Goal: Information Seeking & Learning: Learn about a topic

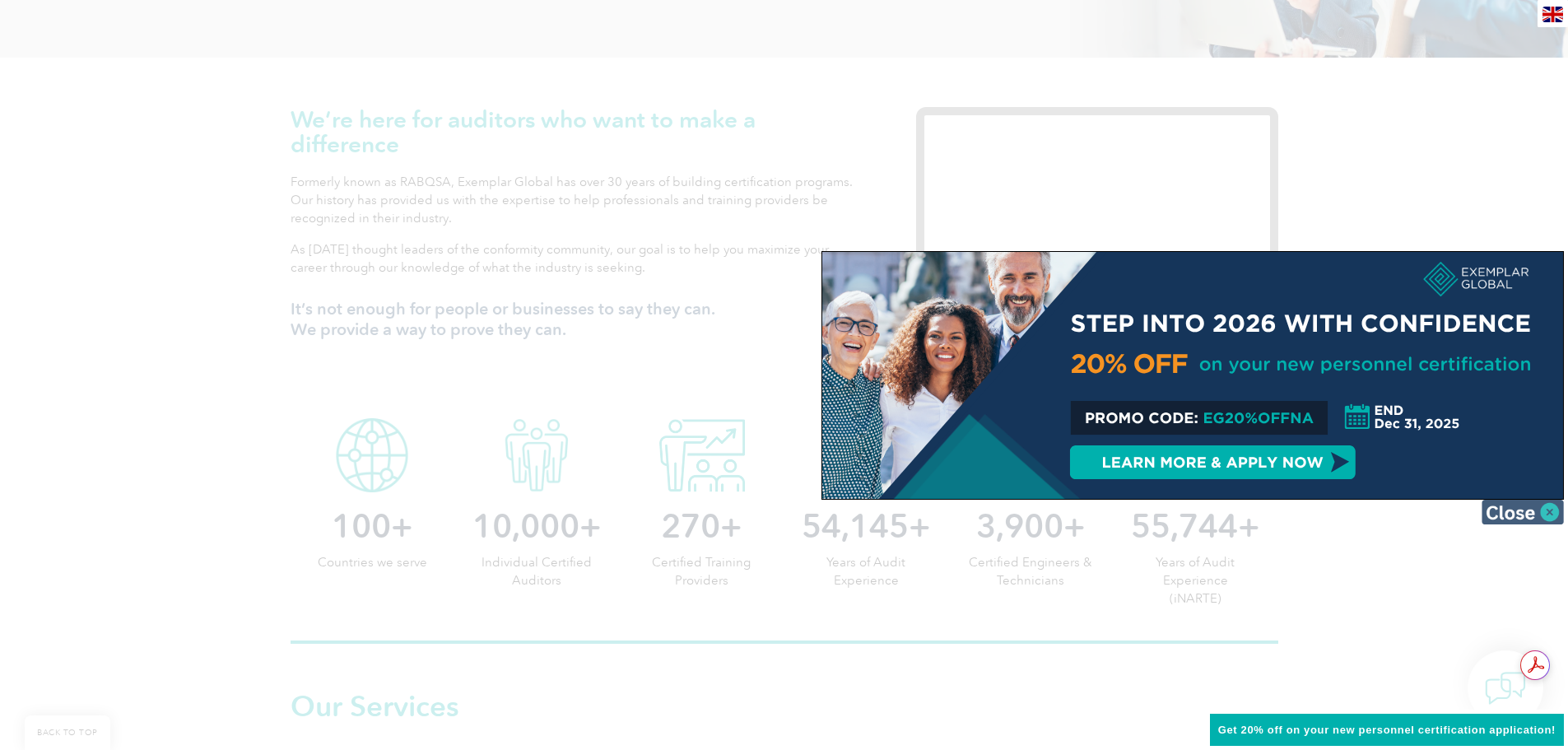
click at [1554, 511] on img at bounding box center [1523, 512] width 82 height 25
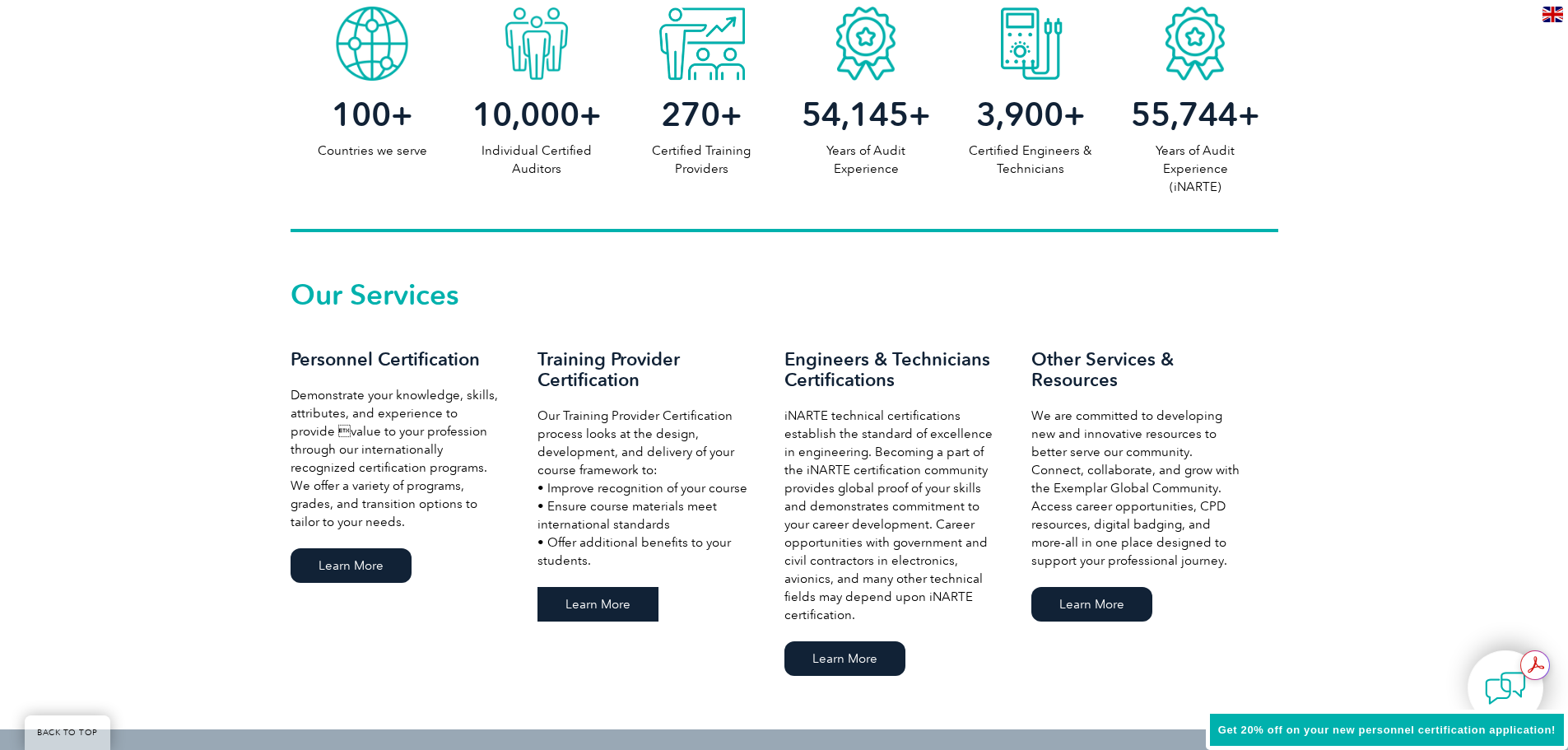
click at [592, 603] on link "Learn More" at bounding box center [597, 604] width 121 height 35
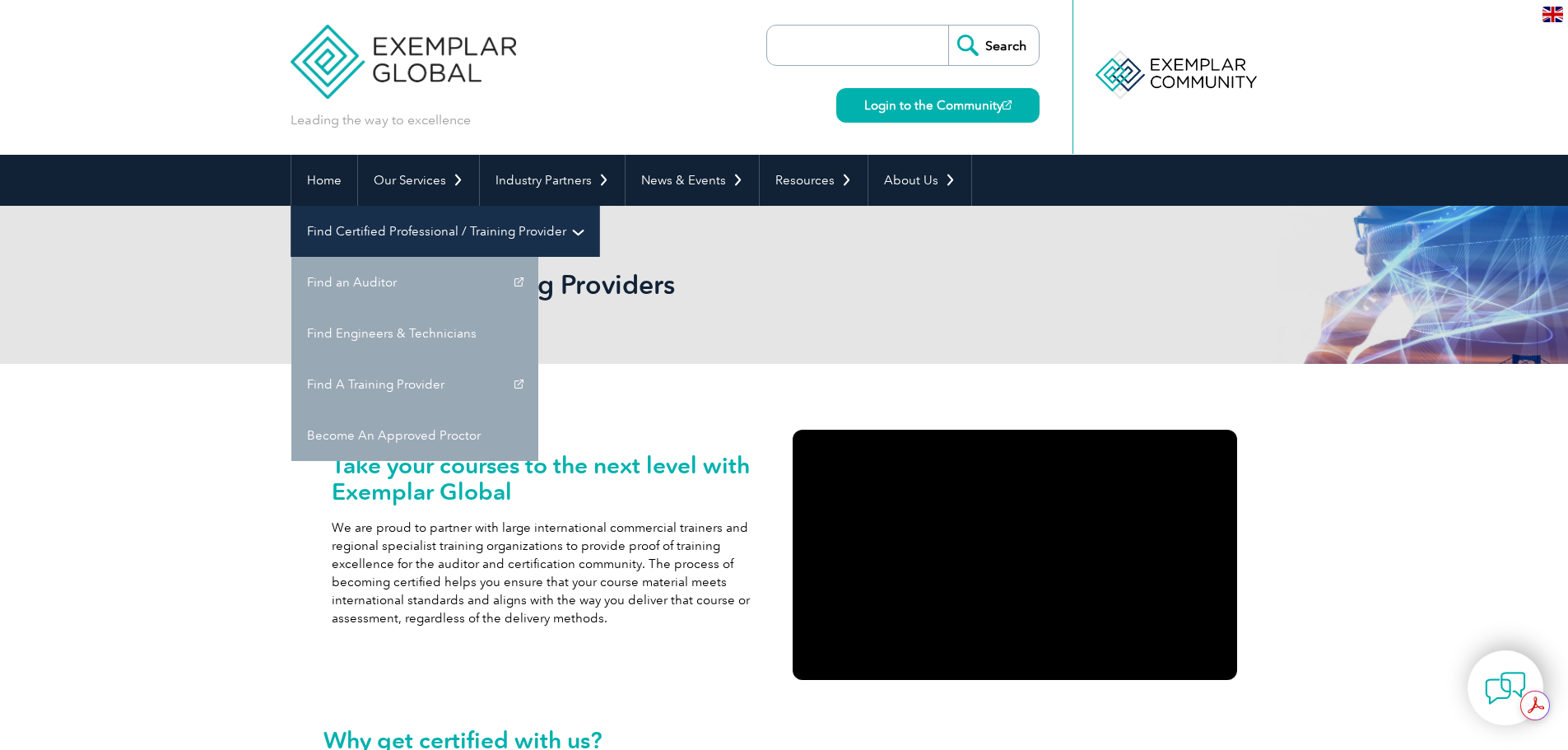
click at [599, 206] on link "Find Certified Professional / Training Provider" at bounding box center [446, 232] width 308 height 51
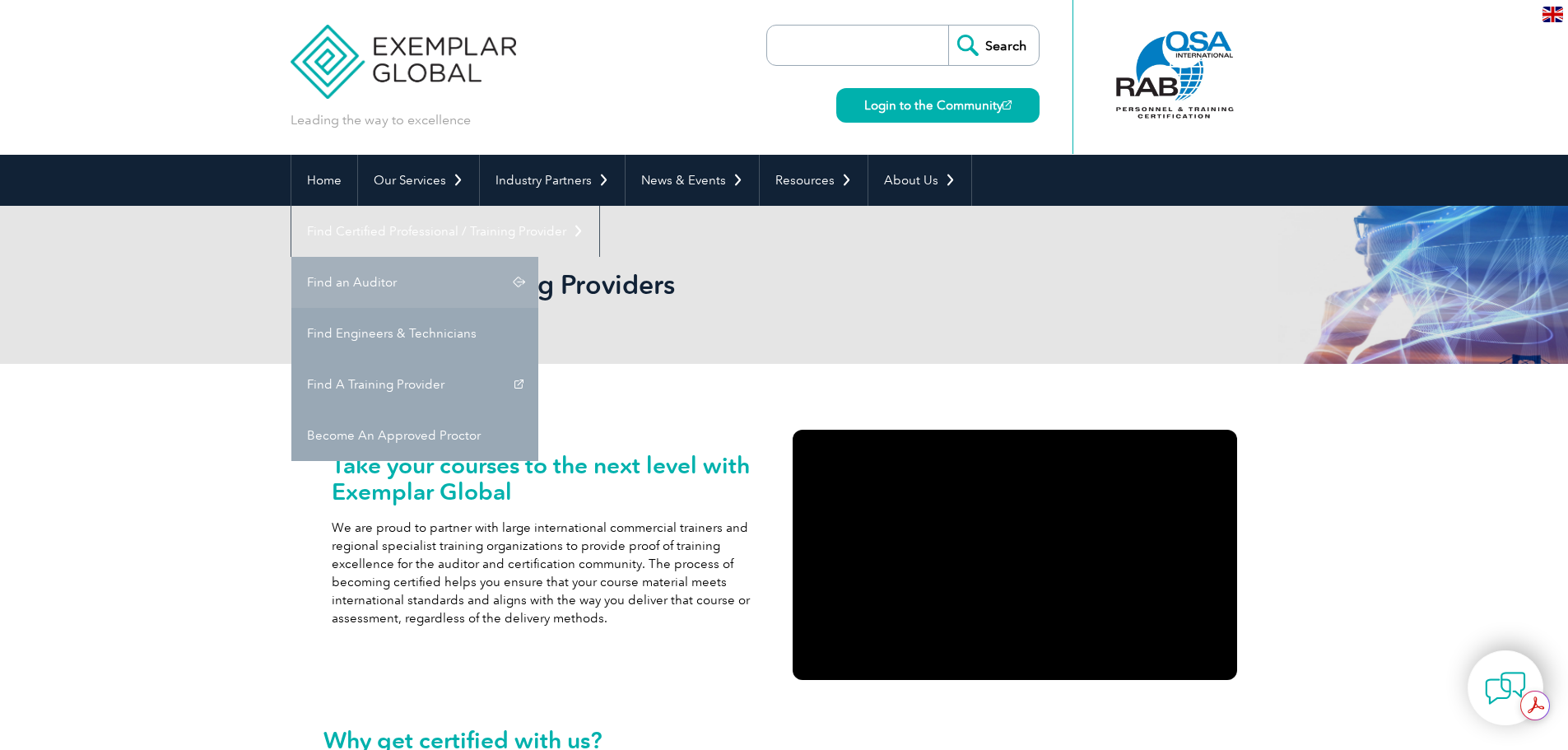
click at [538, 257] on link "Find an Auditor" at bounding box center [415, 283] width 247 height 51
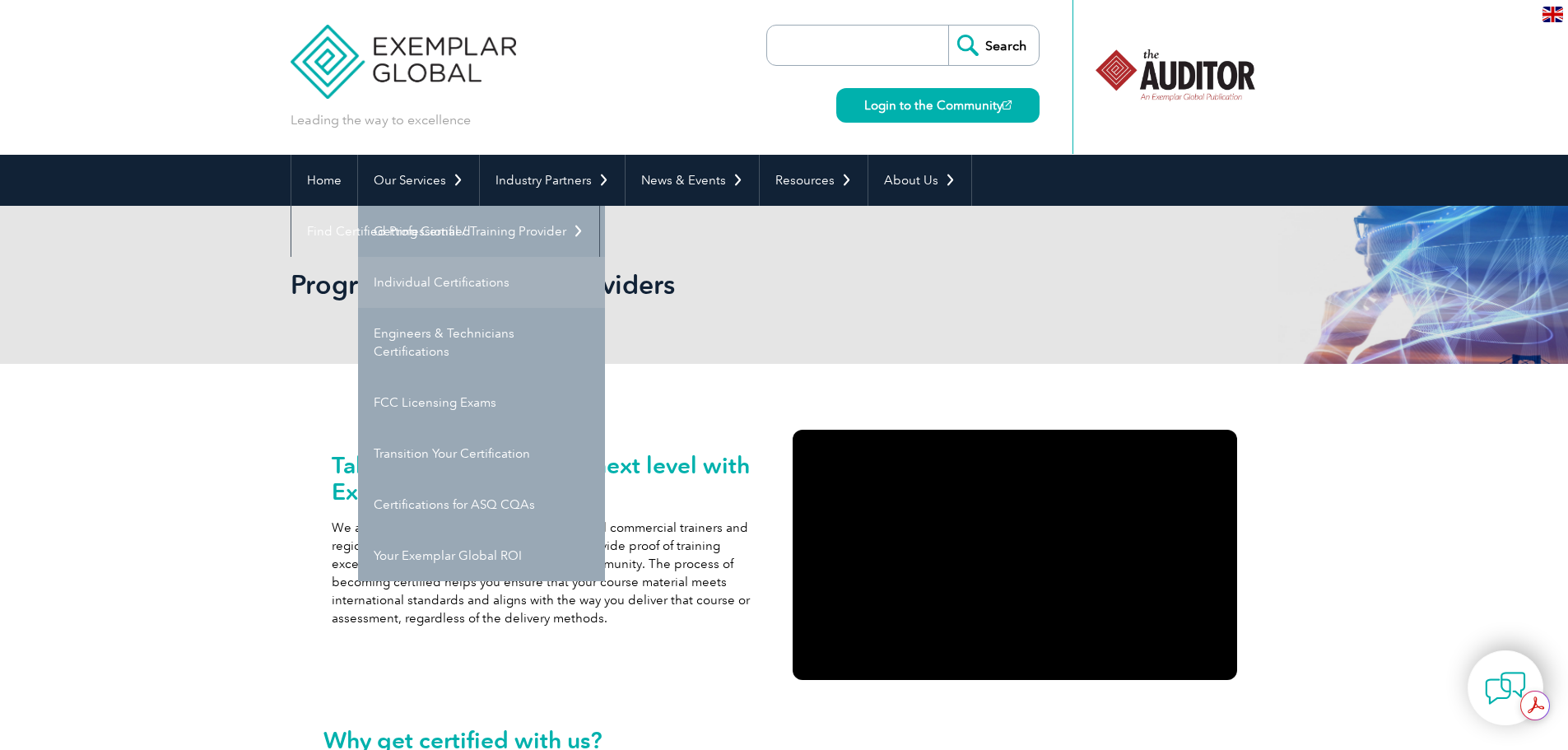
click at [425, 294] on link "Individual Certifications" at bounding box center [482, 283] width 247 height 51
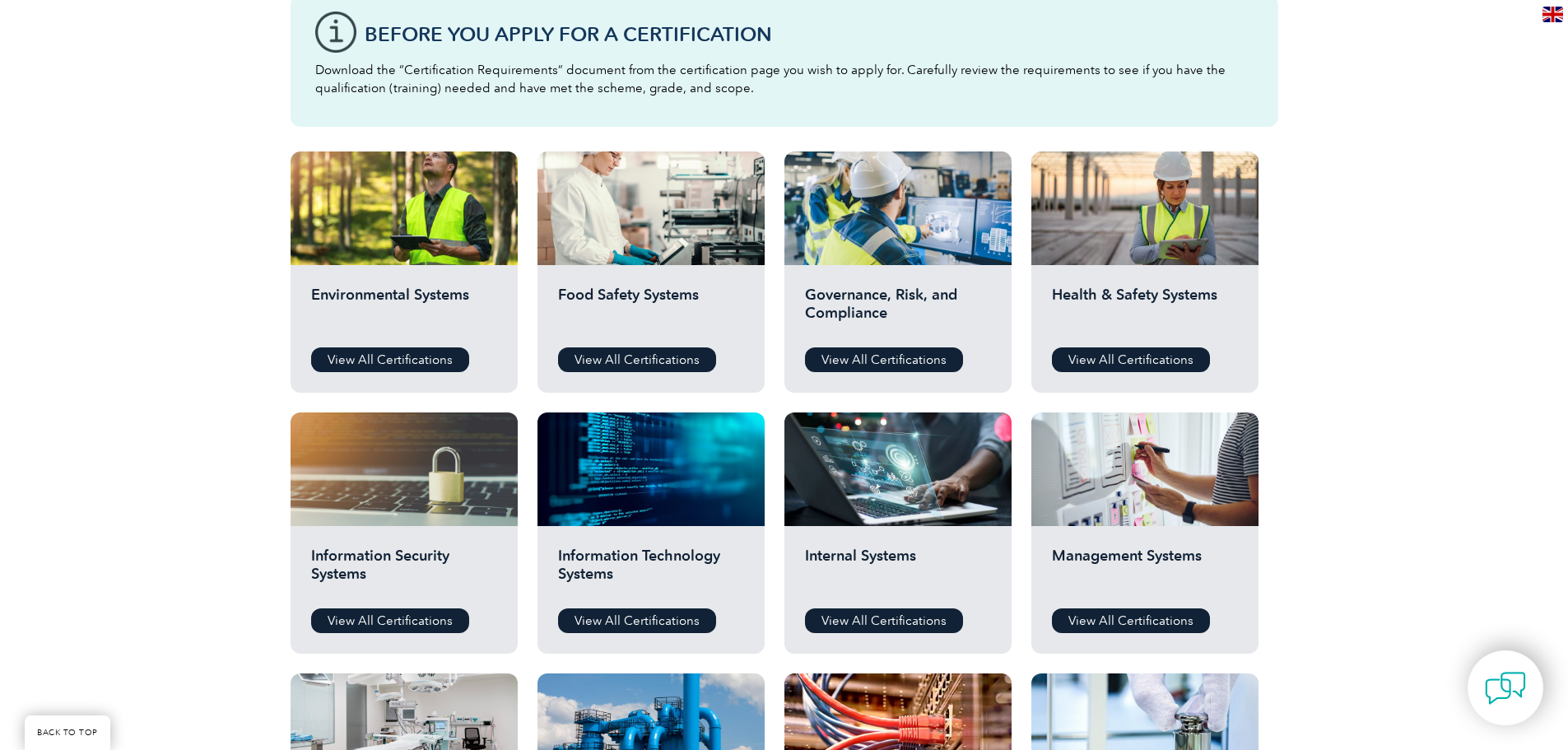
scroll to position [494, 0]
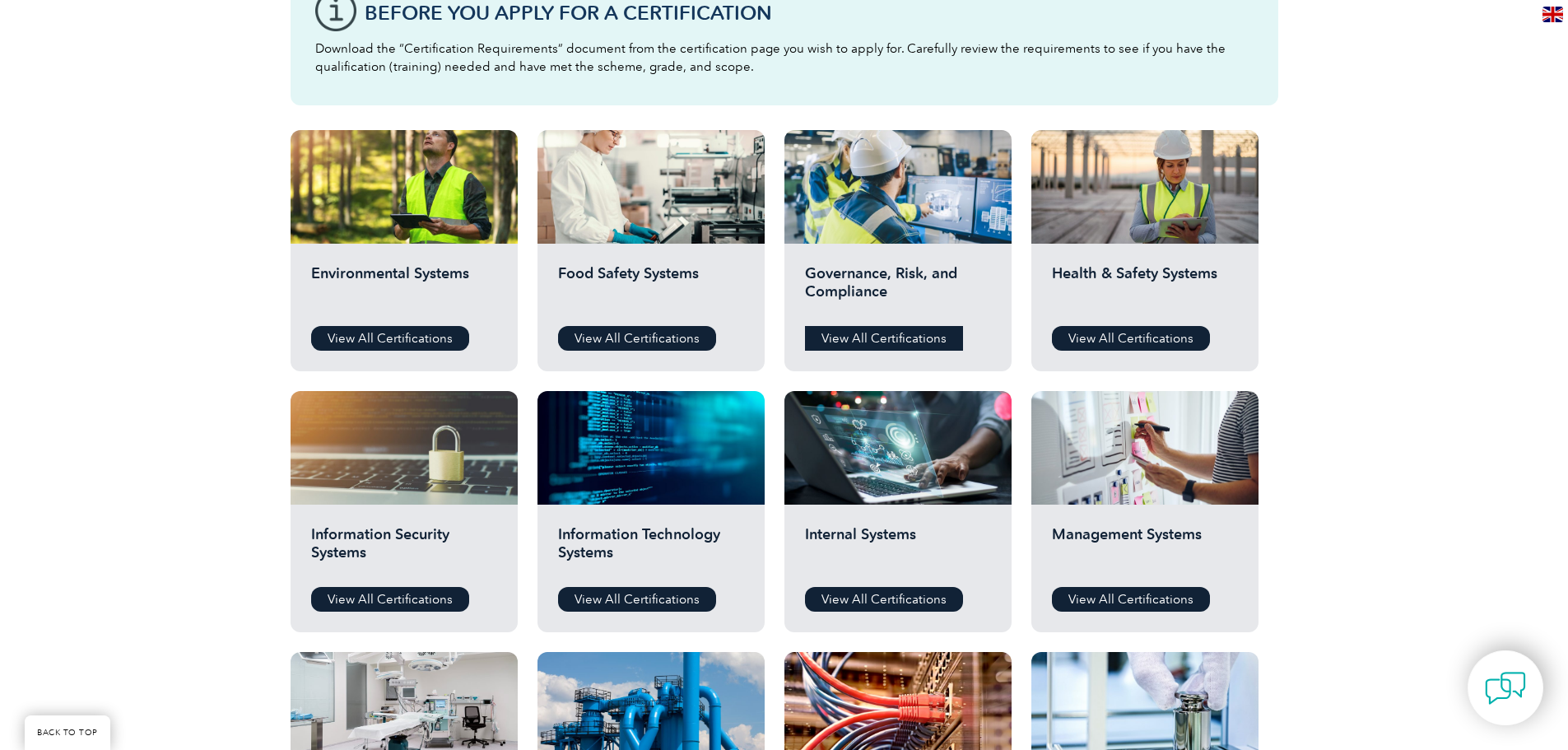
click at [901, 340] on link "View All Certifications" at bounding box center [884, 339] width 158 height 25
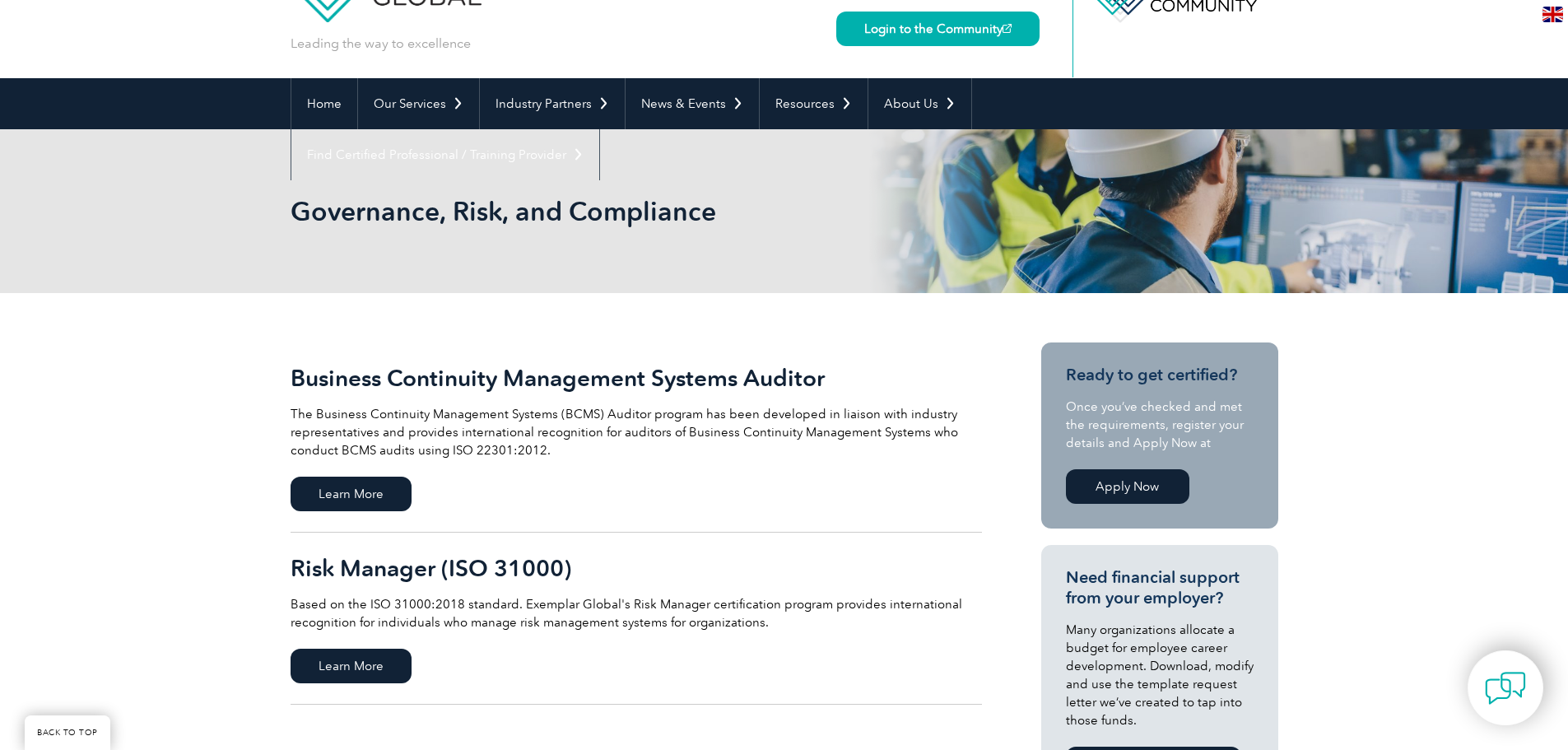
scroll to position [247, 0]
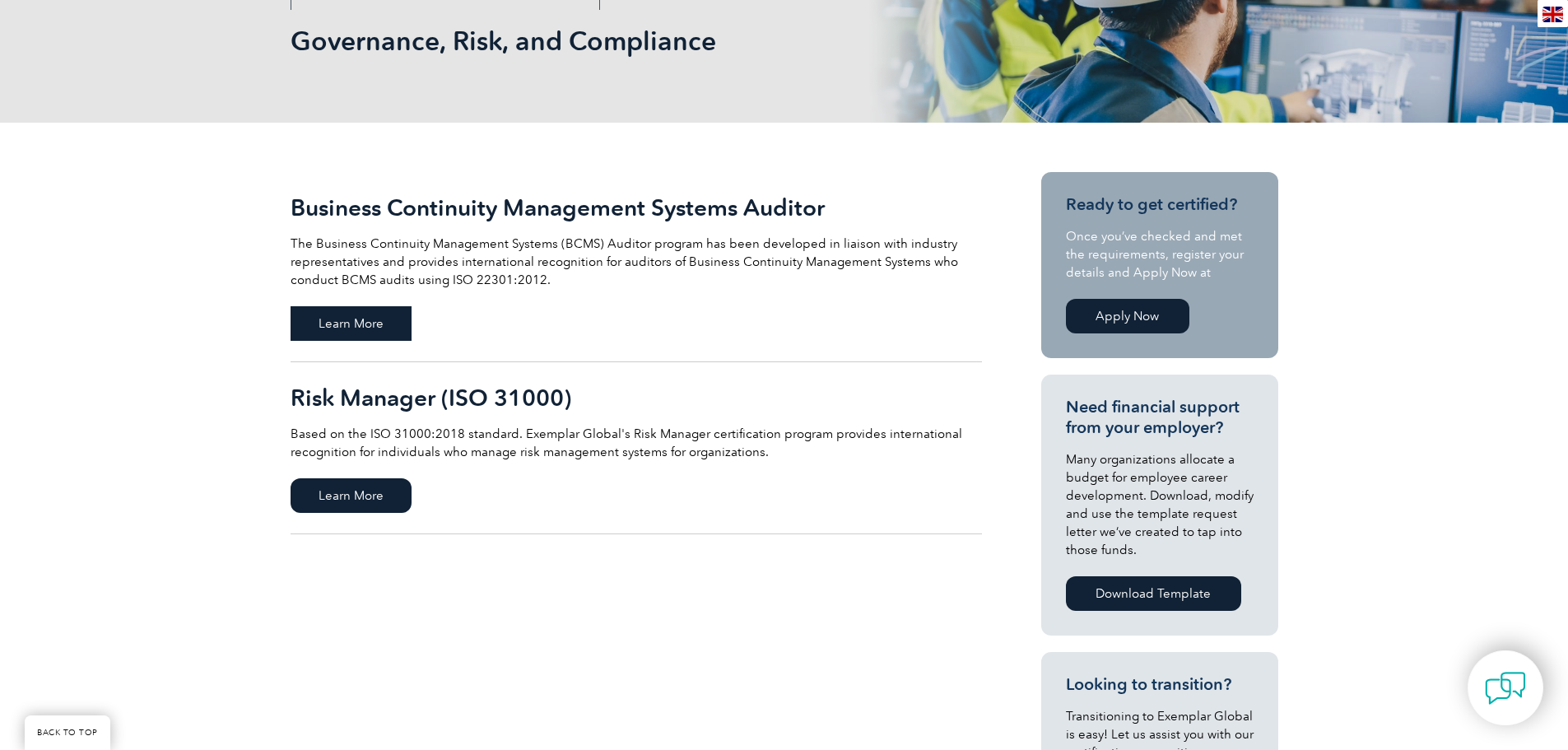
click at [363, 322] on span "Learn More" at bounding box center [351, 324] width 121 height 35
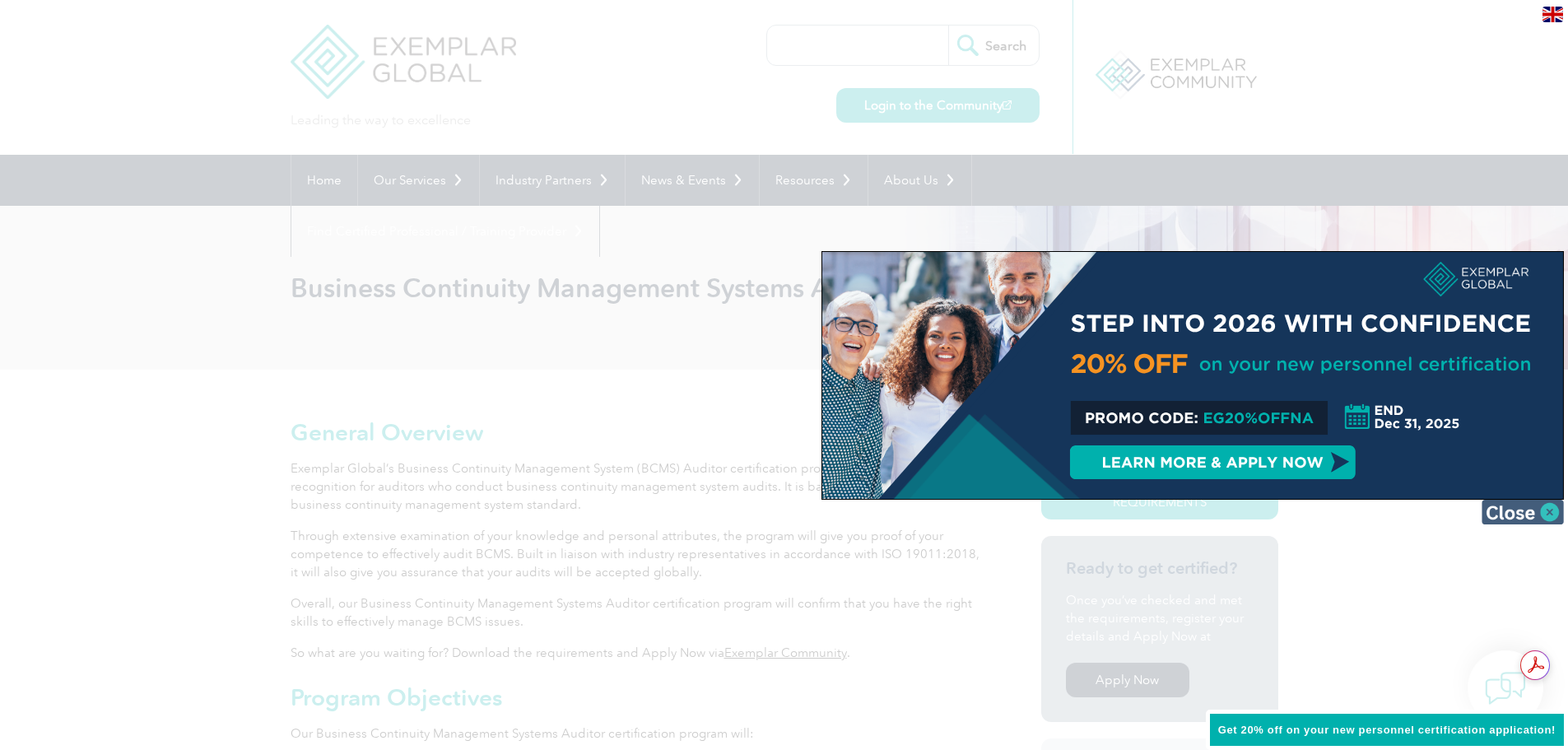
click at [1552, 514] on img at bounding box center [1523, 512] width 82 height 25
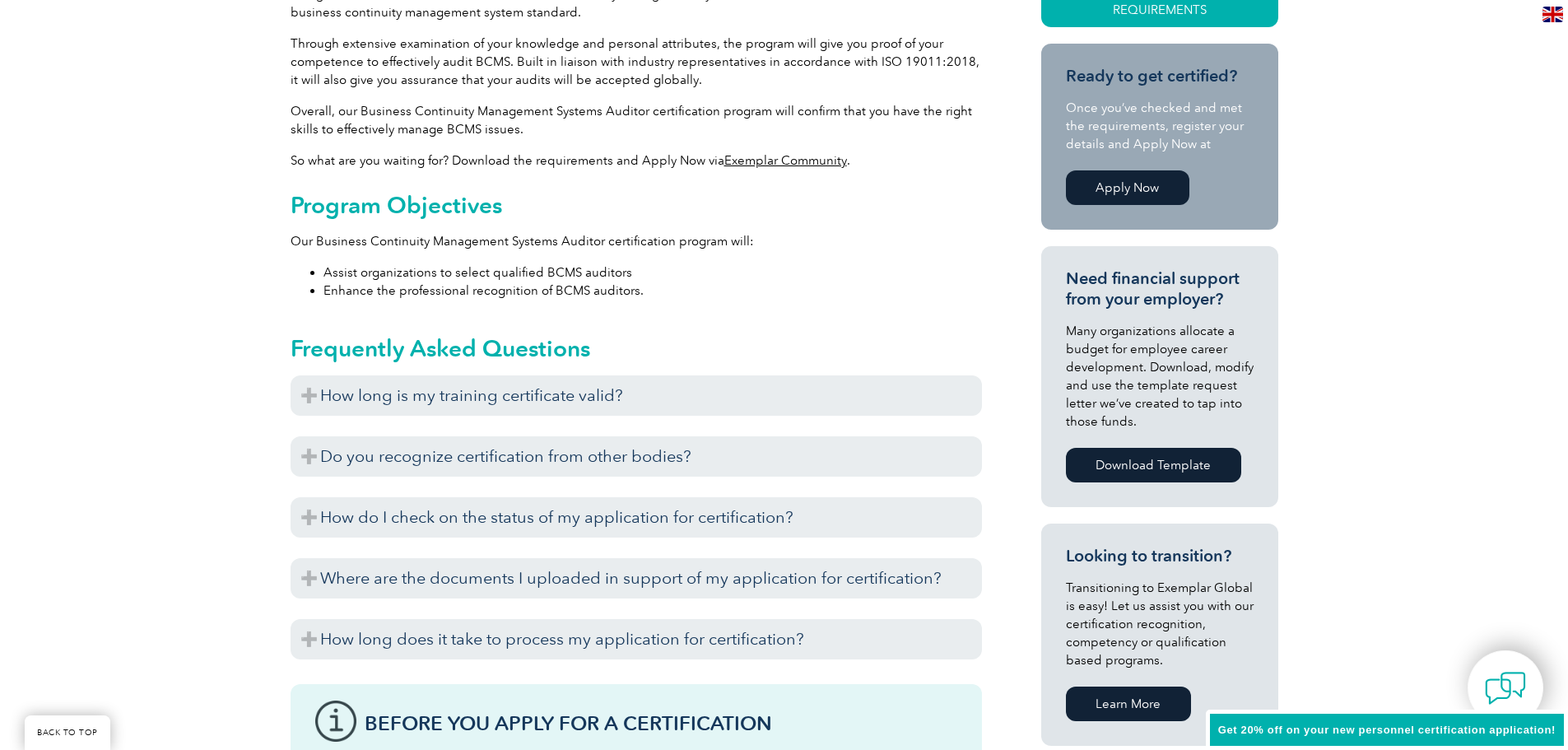
scroll to position [494, 0]
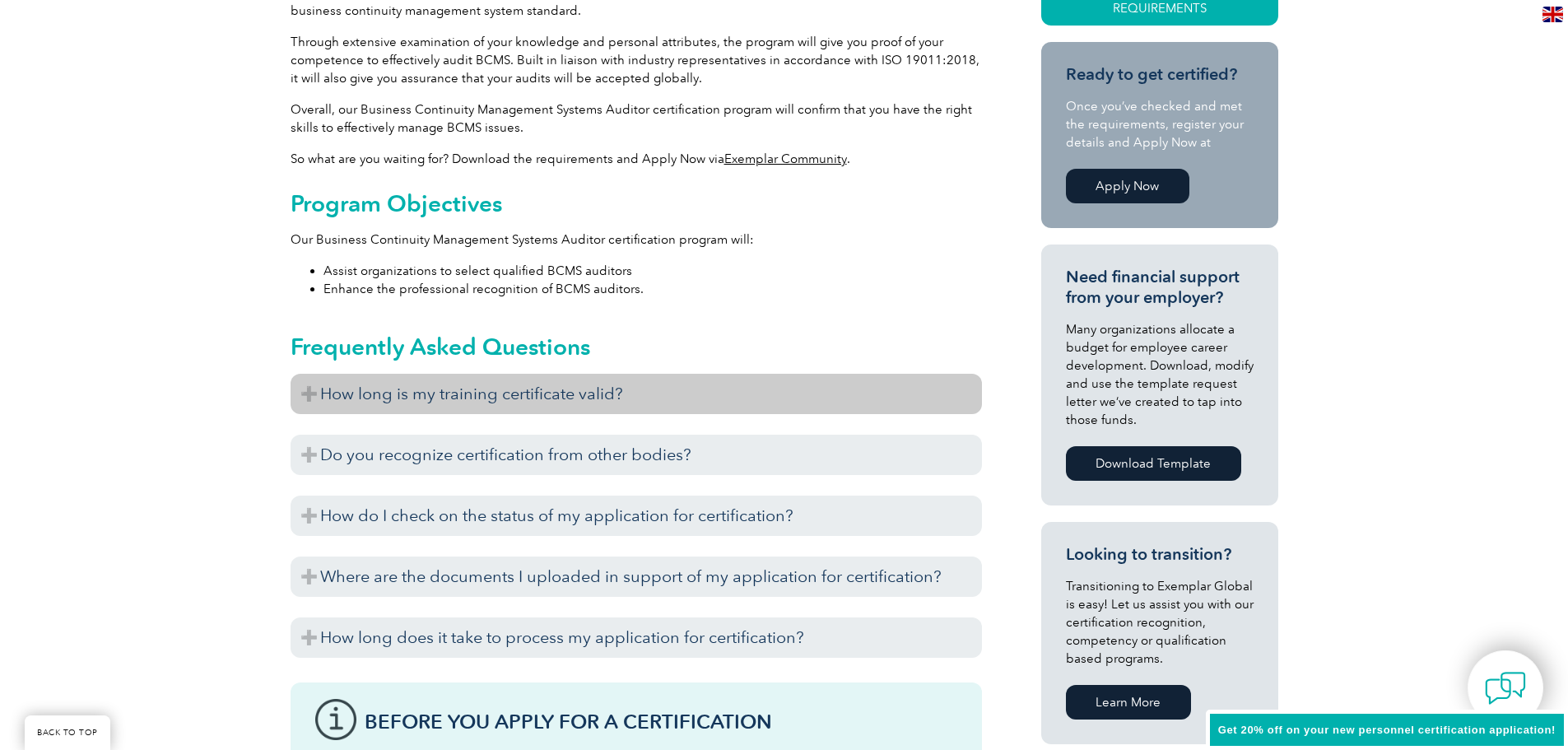
click at [611, 396] on h3 "How long is my training certificate valid?" at bounding box center [636, 394] width 691 height 40
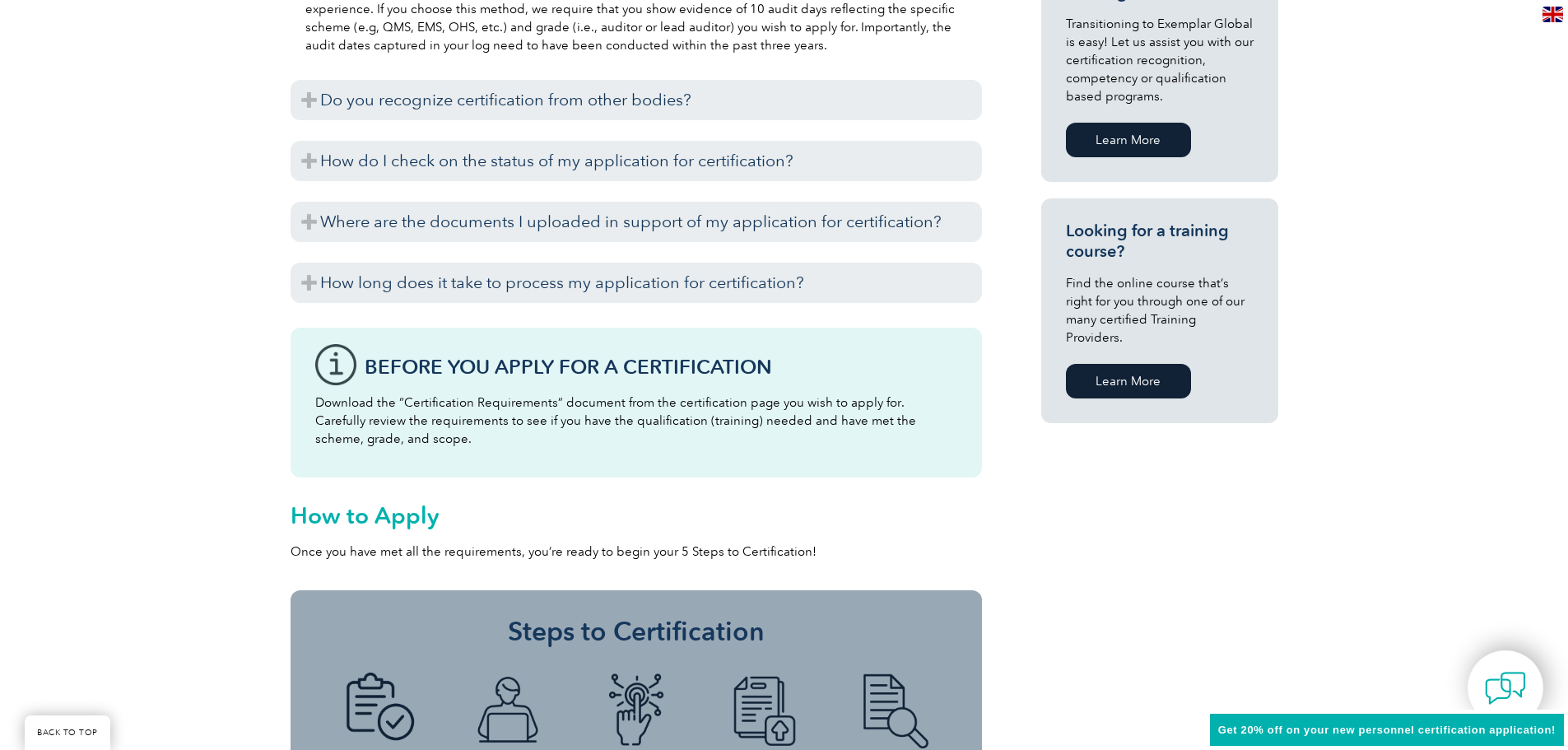
scroll to position [1071, 0]
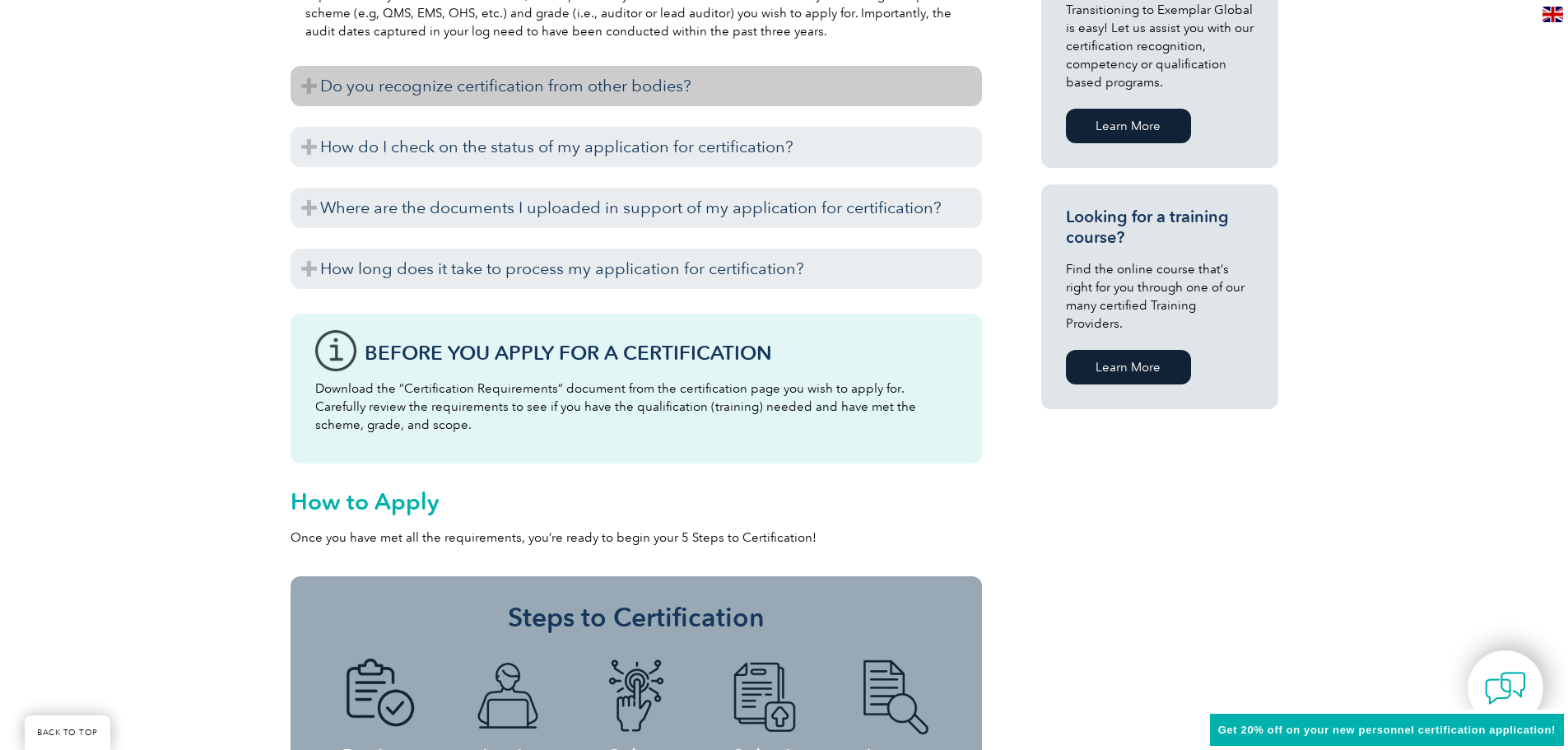
click at [612, 99] on h3 "Do you recognize certification from other bodies?" at bounding box center [636, 86] width 691 height 40
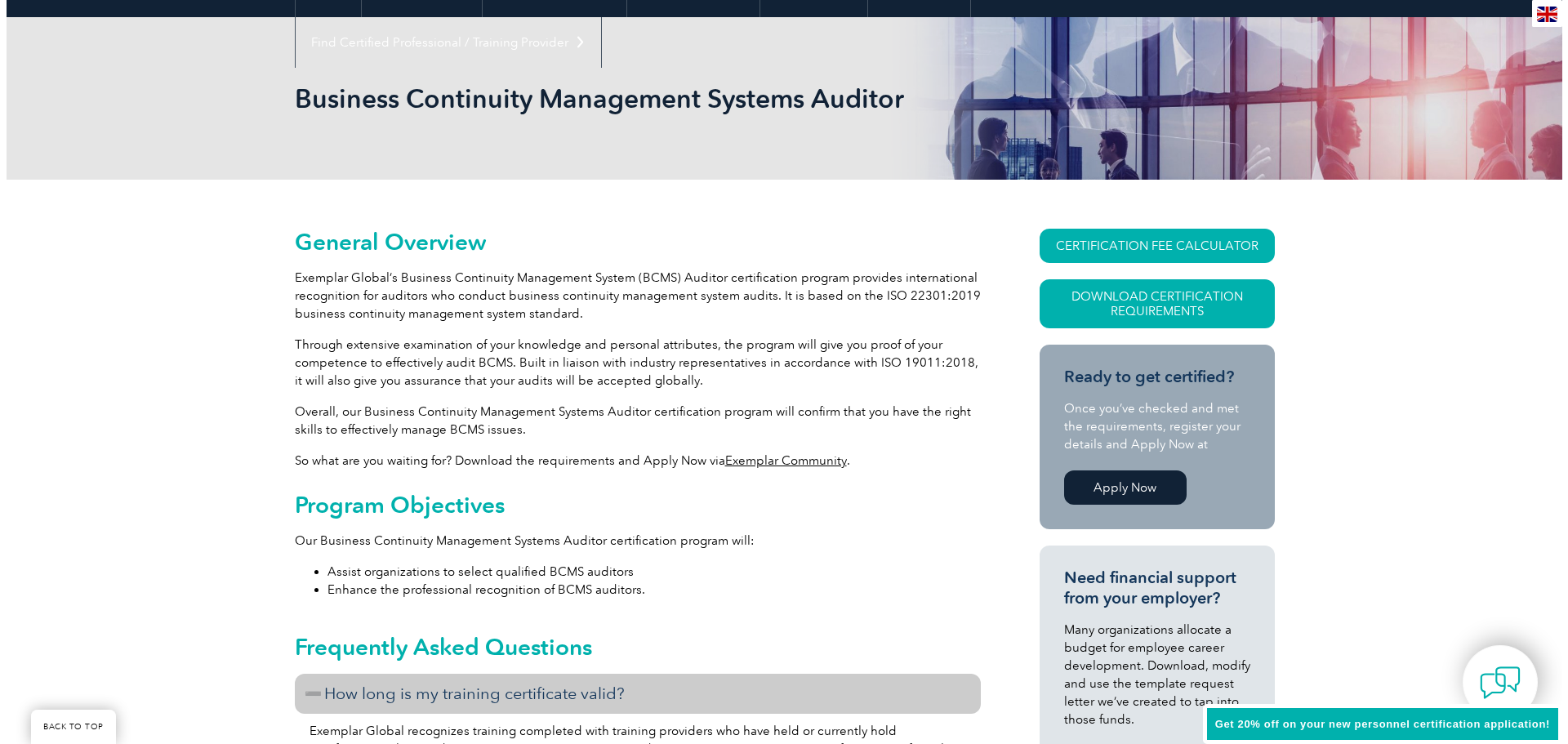
scroll to position [164, 0]
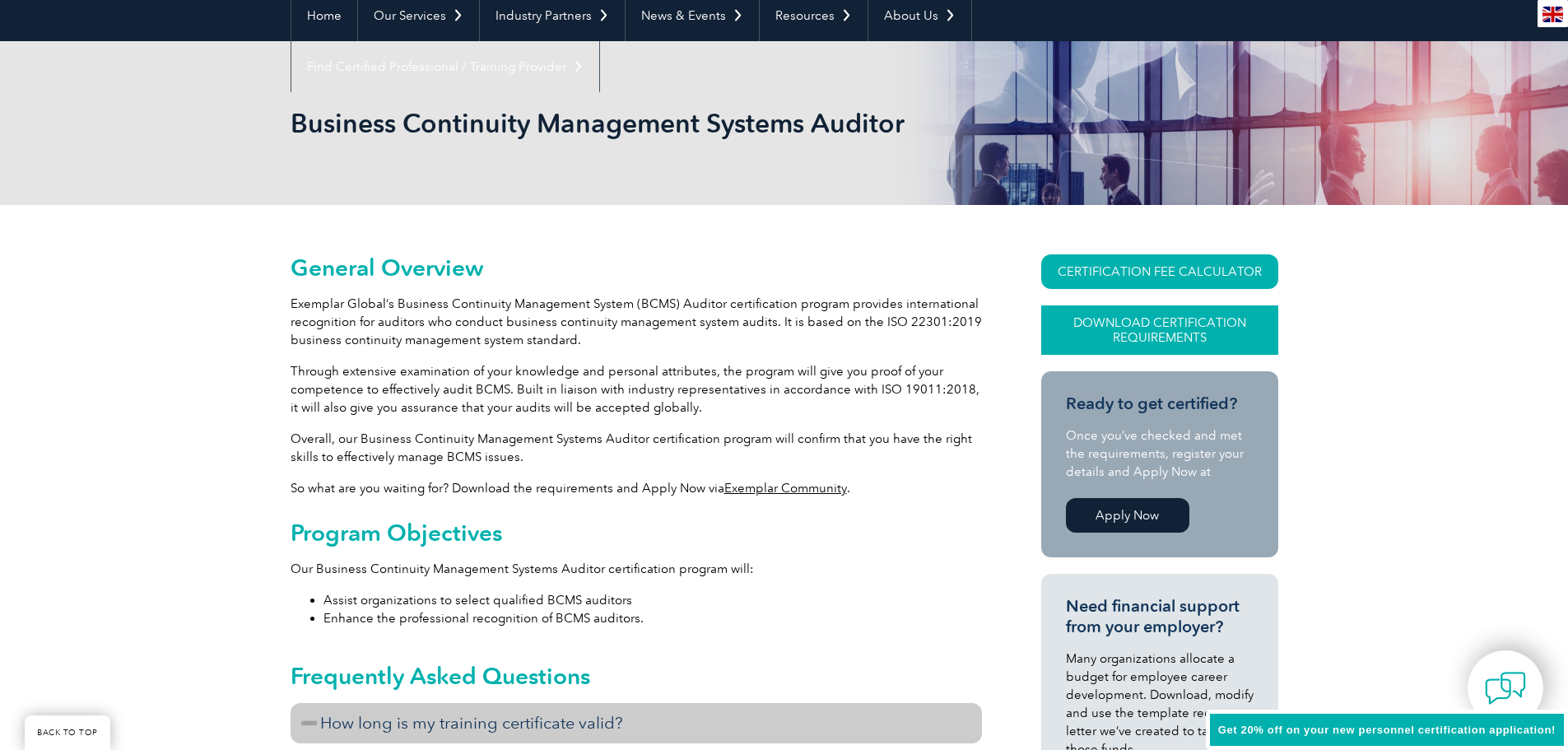
click at [1195, 333] on link "Download Certification Requirements" at bounding box center [1160, 330] width 237 height 49
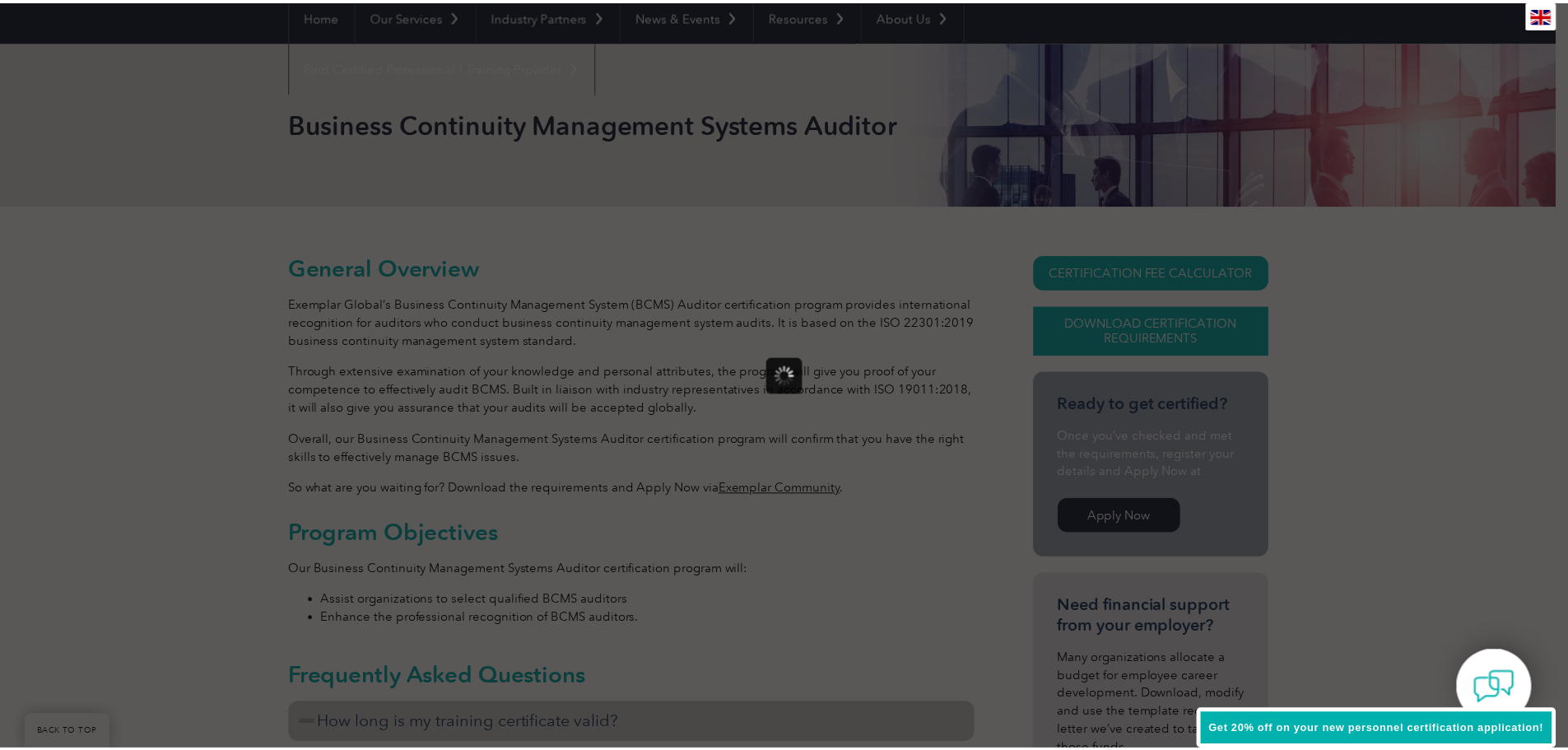
scroll to position [0, 0]
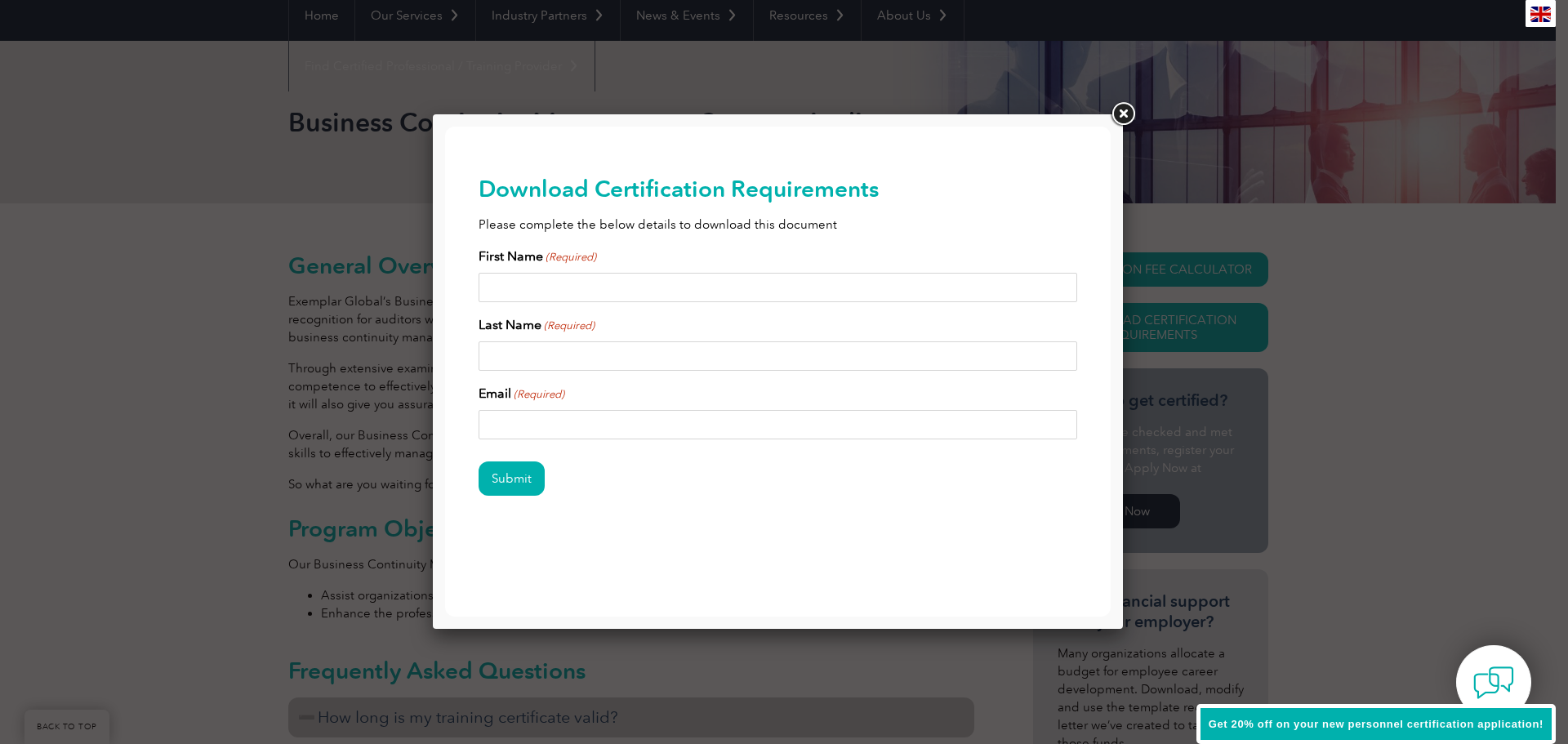
click at [1124, 111] on link at bounding box center [1123, 114] width 29 height 29
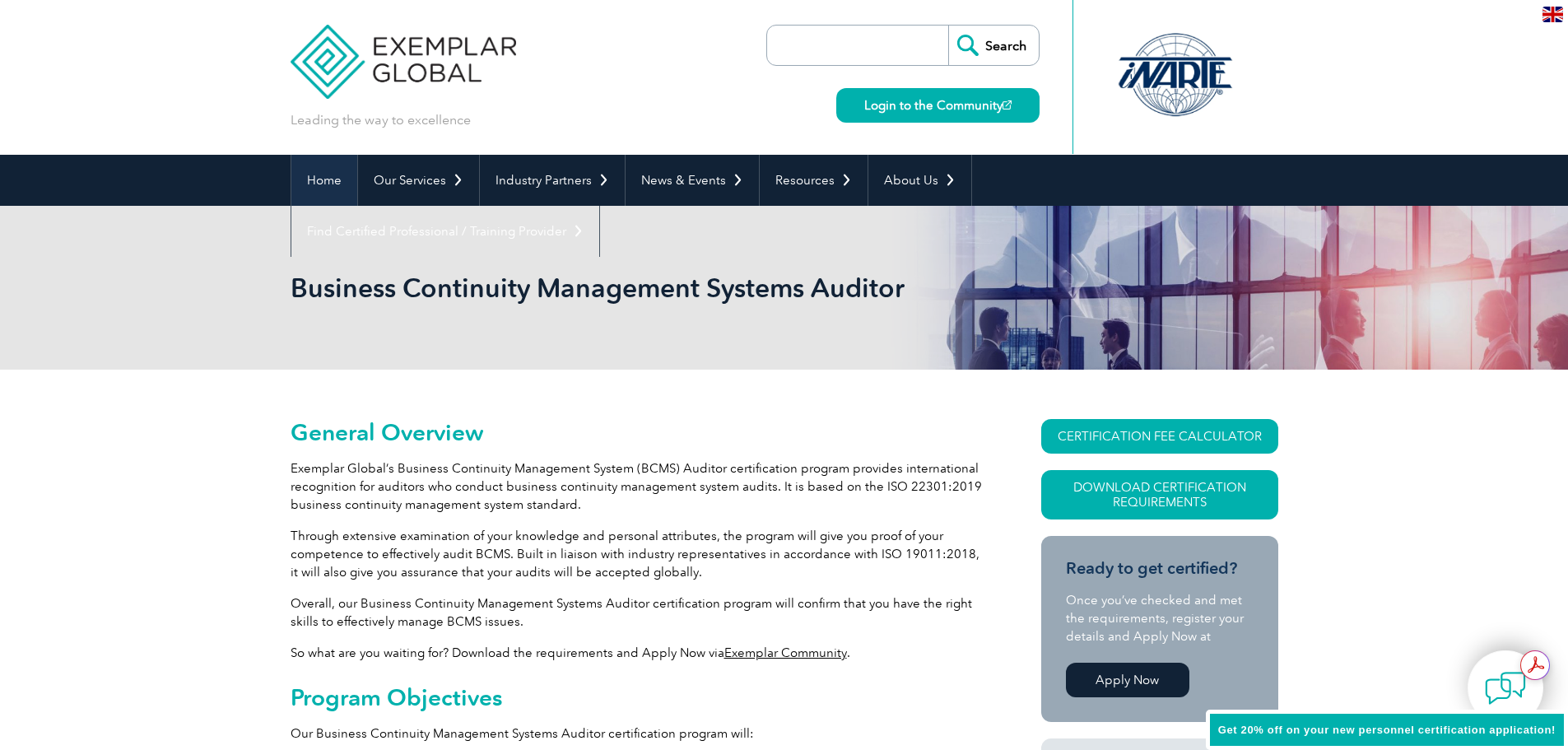
click at [311, 172] on link "Home" at bounding box center [325, 180] width 66 height 51
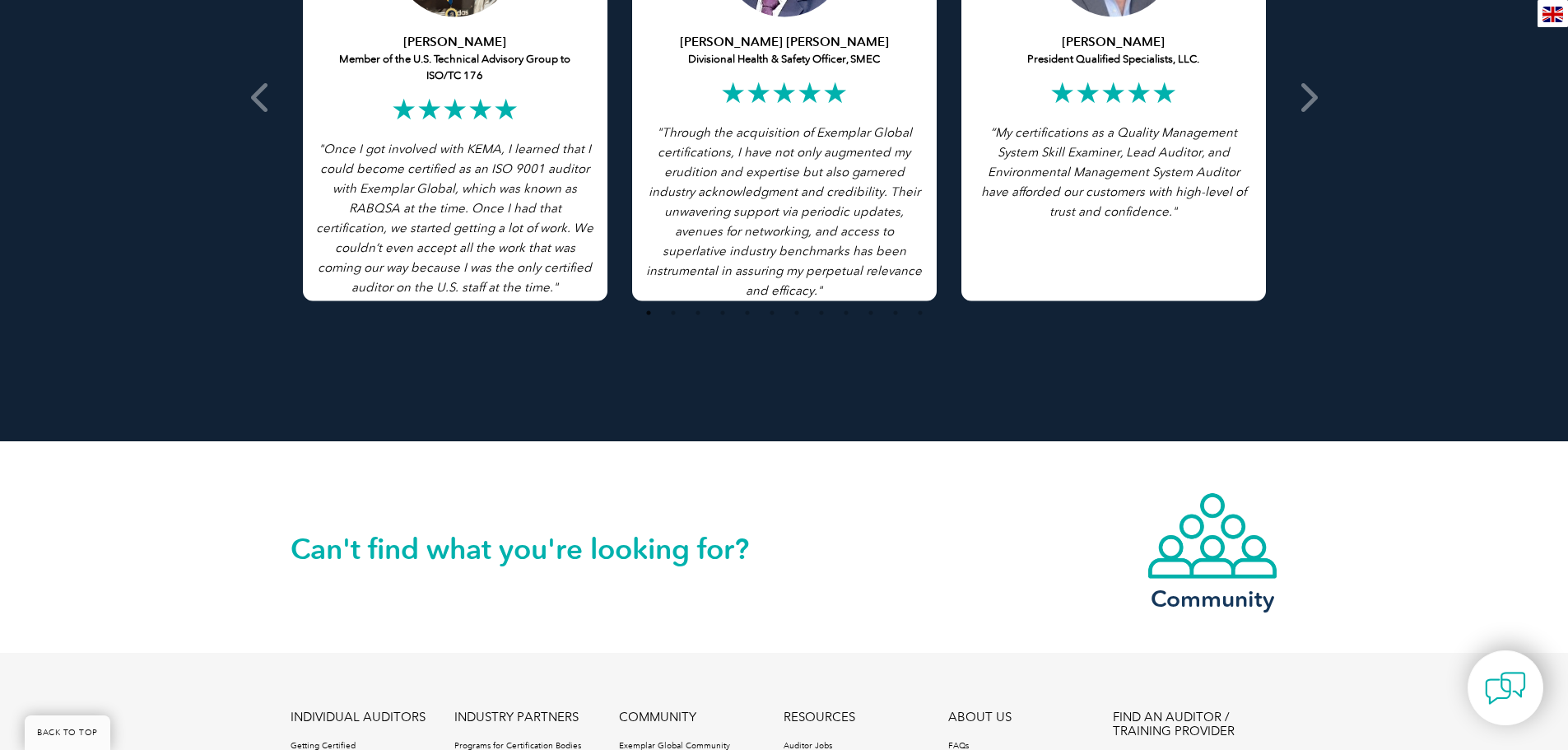
scroll to position [3761, 0]
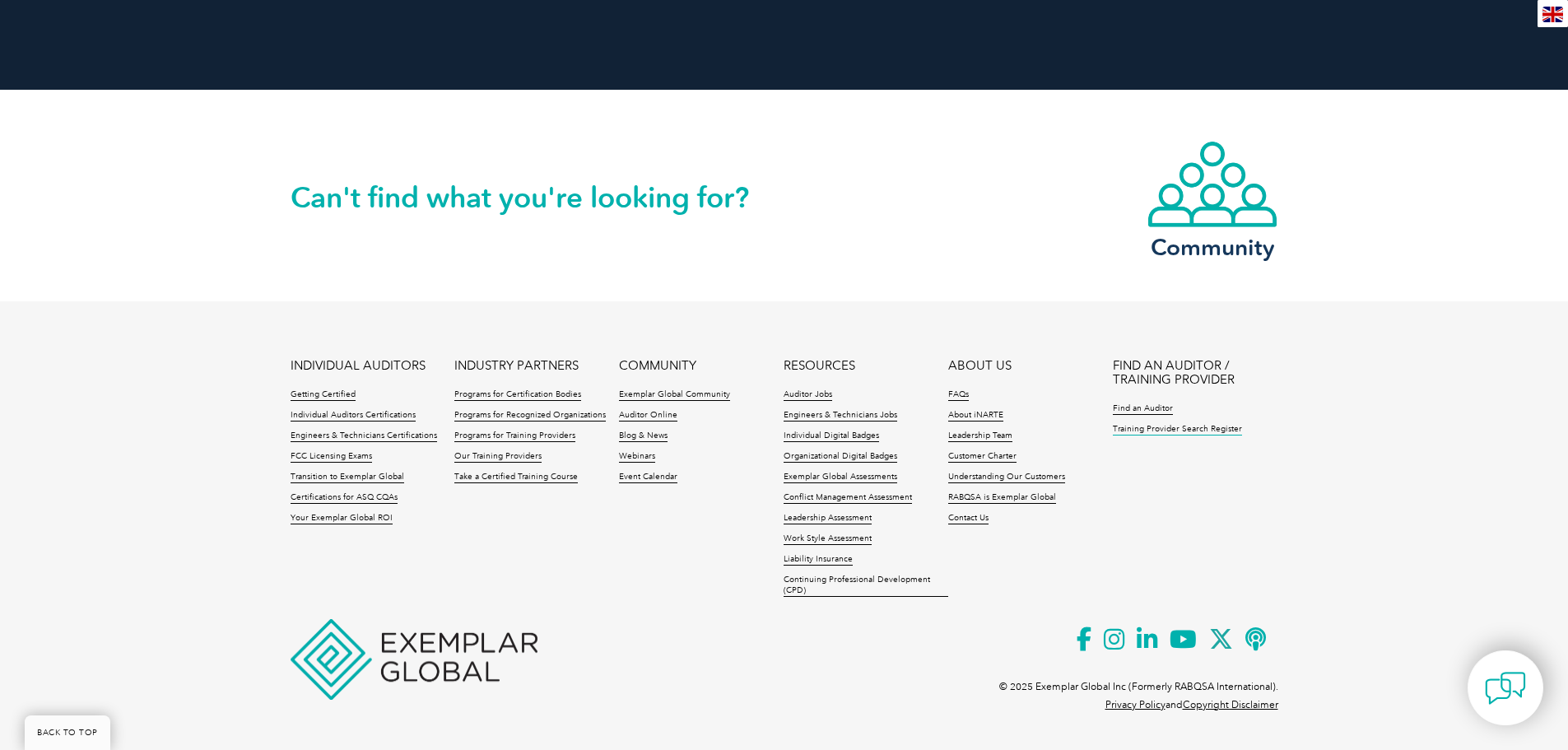
click at [1171, 432] on link "Training Provider Search Register" at bounding box center [1177, 429] width 129 height 12
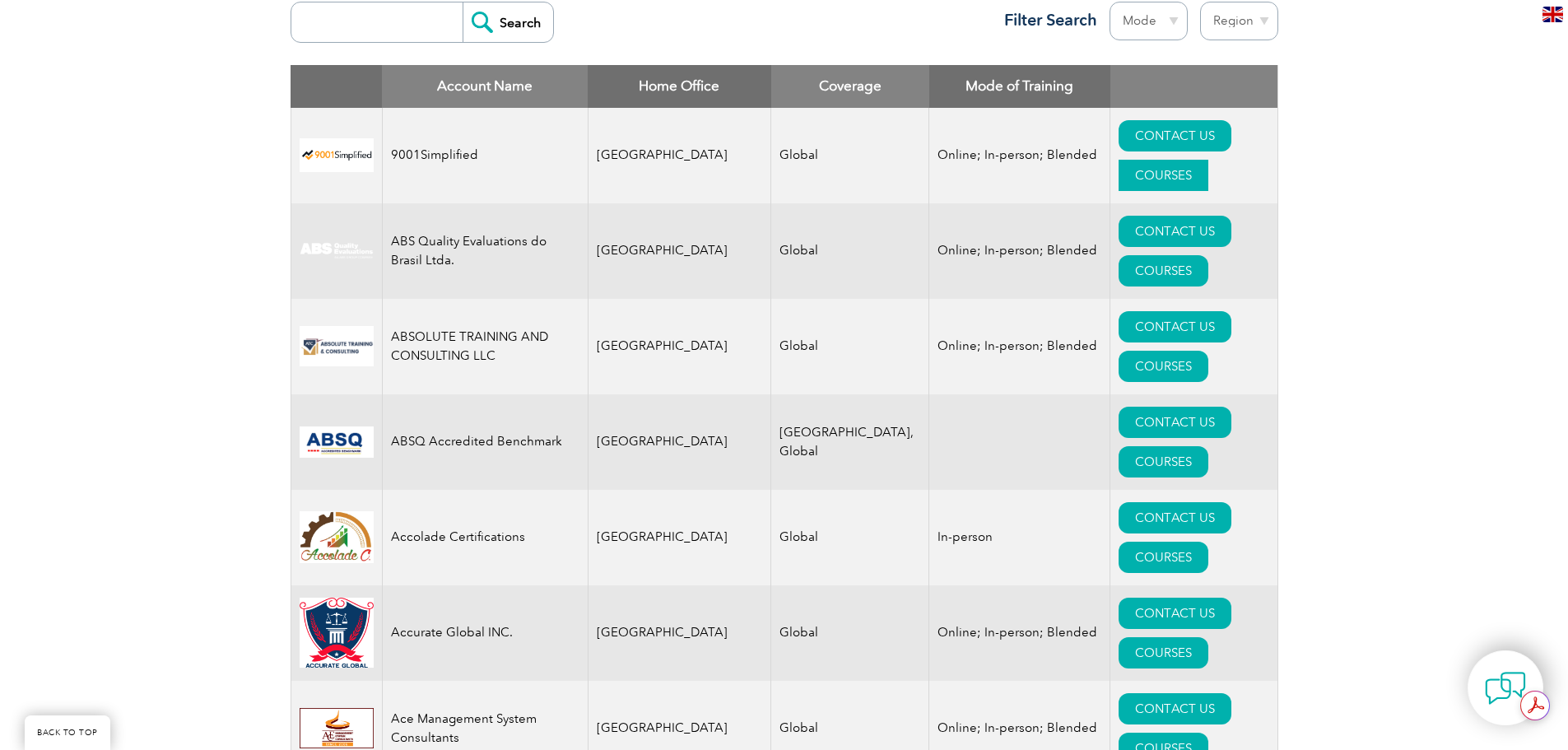
click at [1191, 160] on link "COURSES" at bounding box center [1163, 176] width 90 height 31
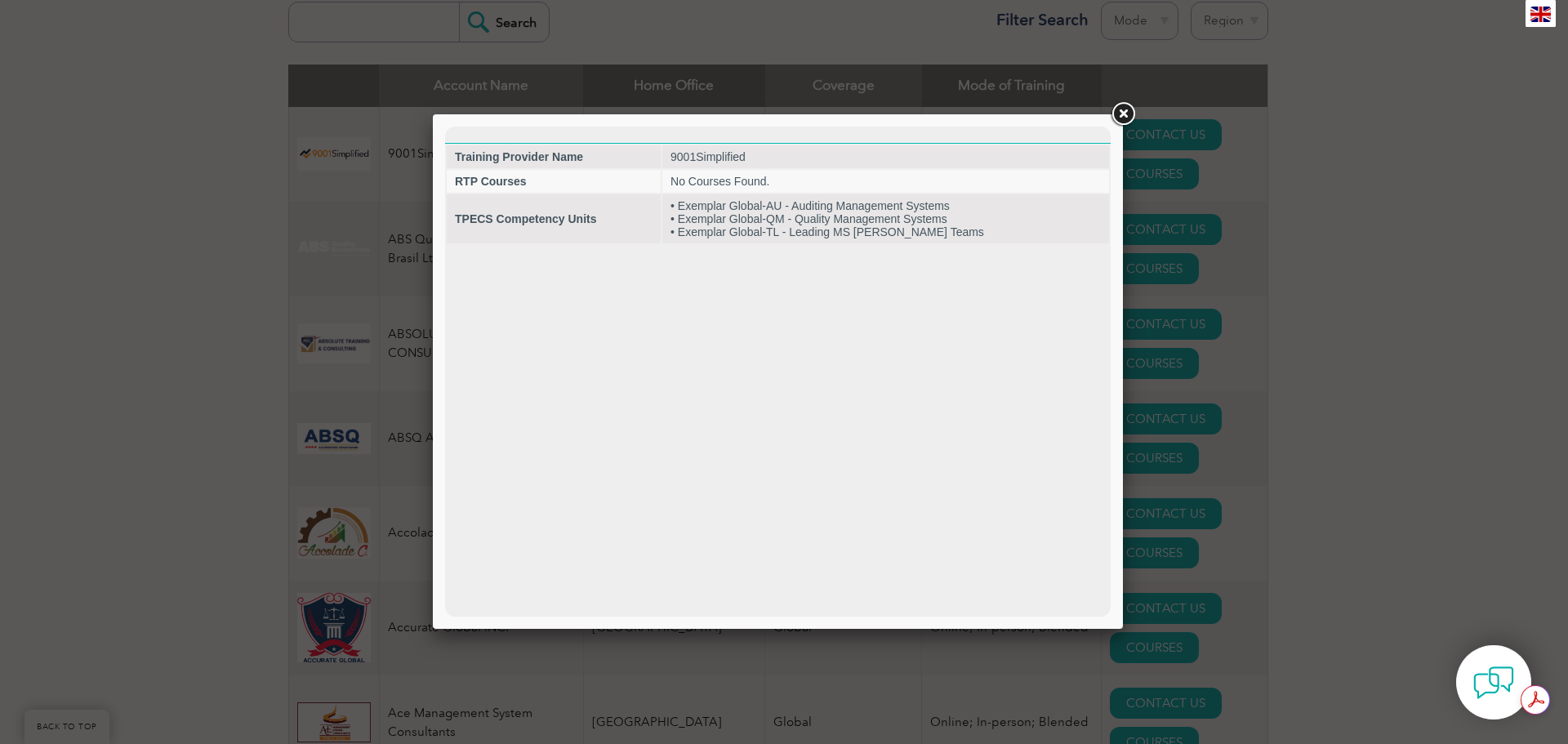
click at [1126, 111] on link at bounding box center [1123, 114] width 29 height 29
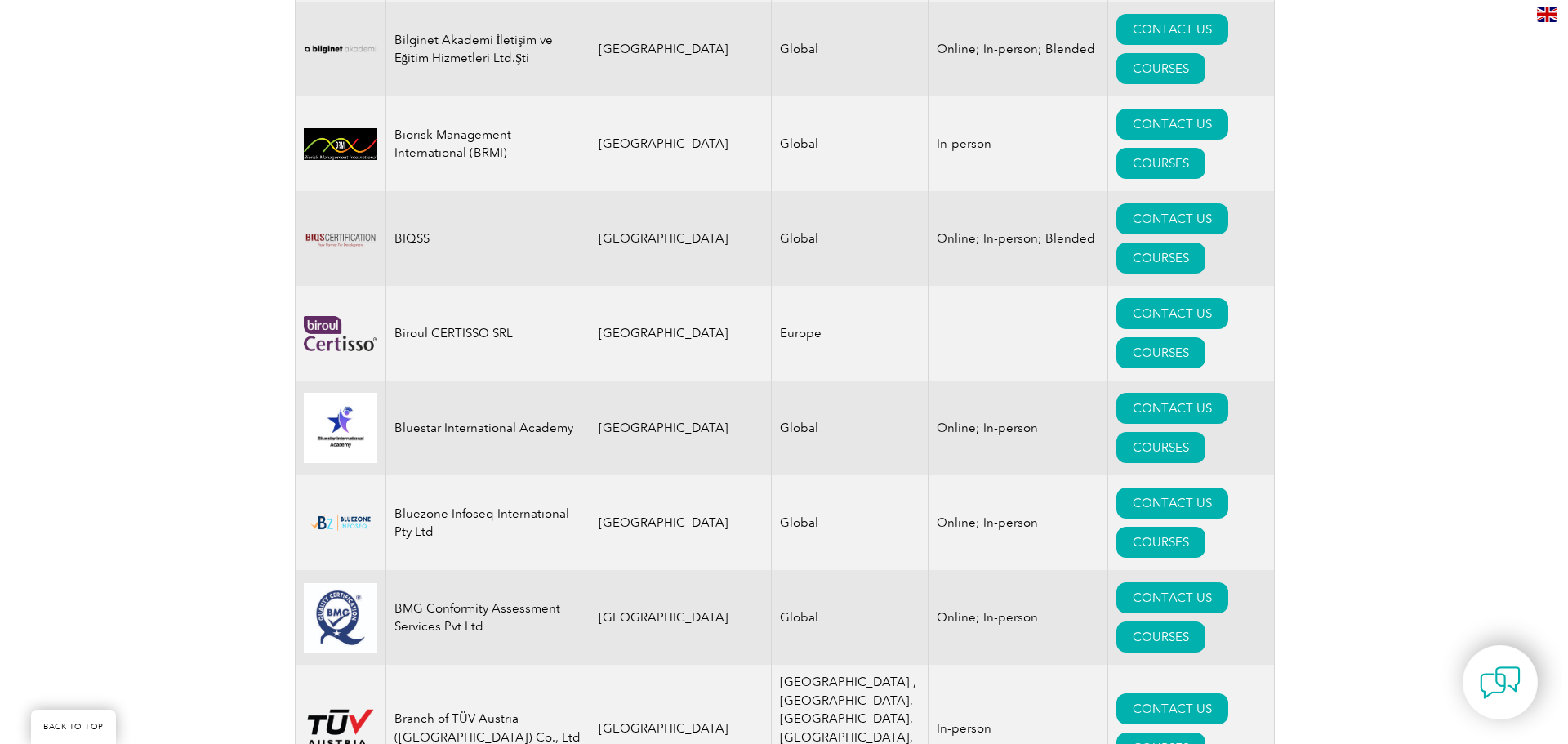
scroll to position [3675, 0]
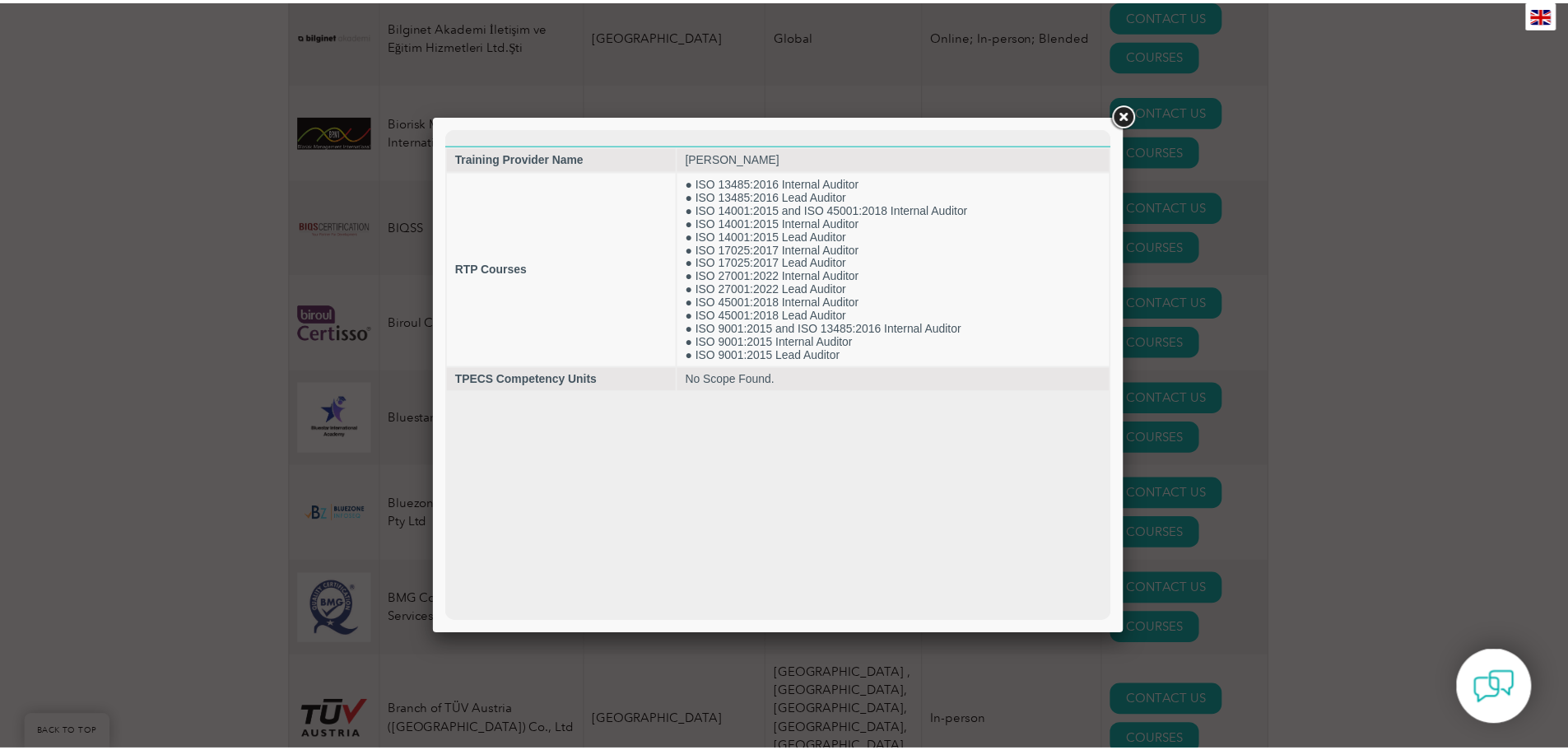
scroll to position [0, 0]
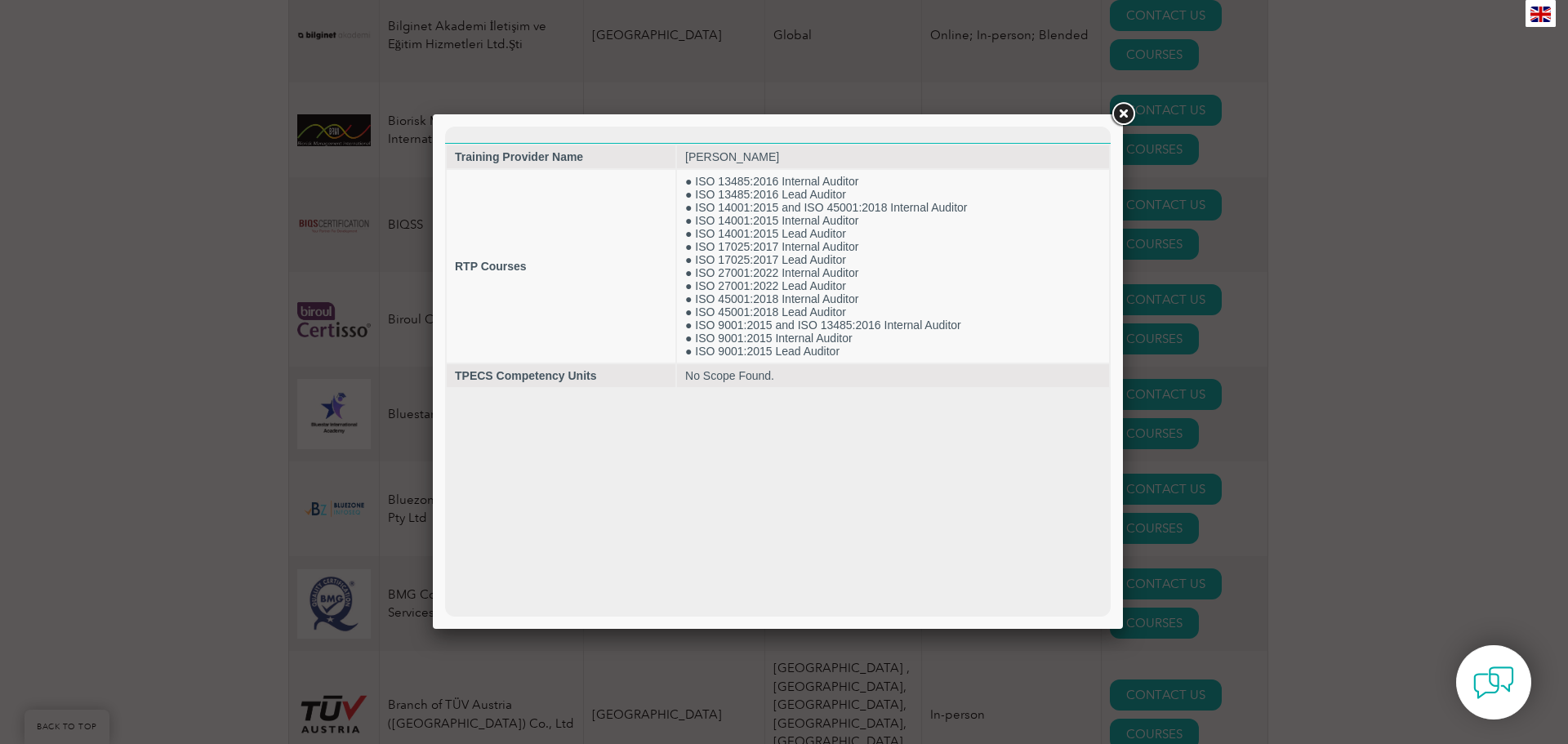
click at [1122, 113] on link at bounding box center [1123, 114] width 29 height 29
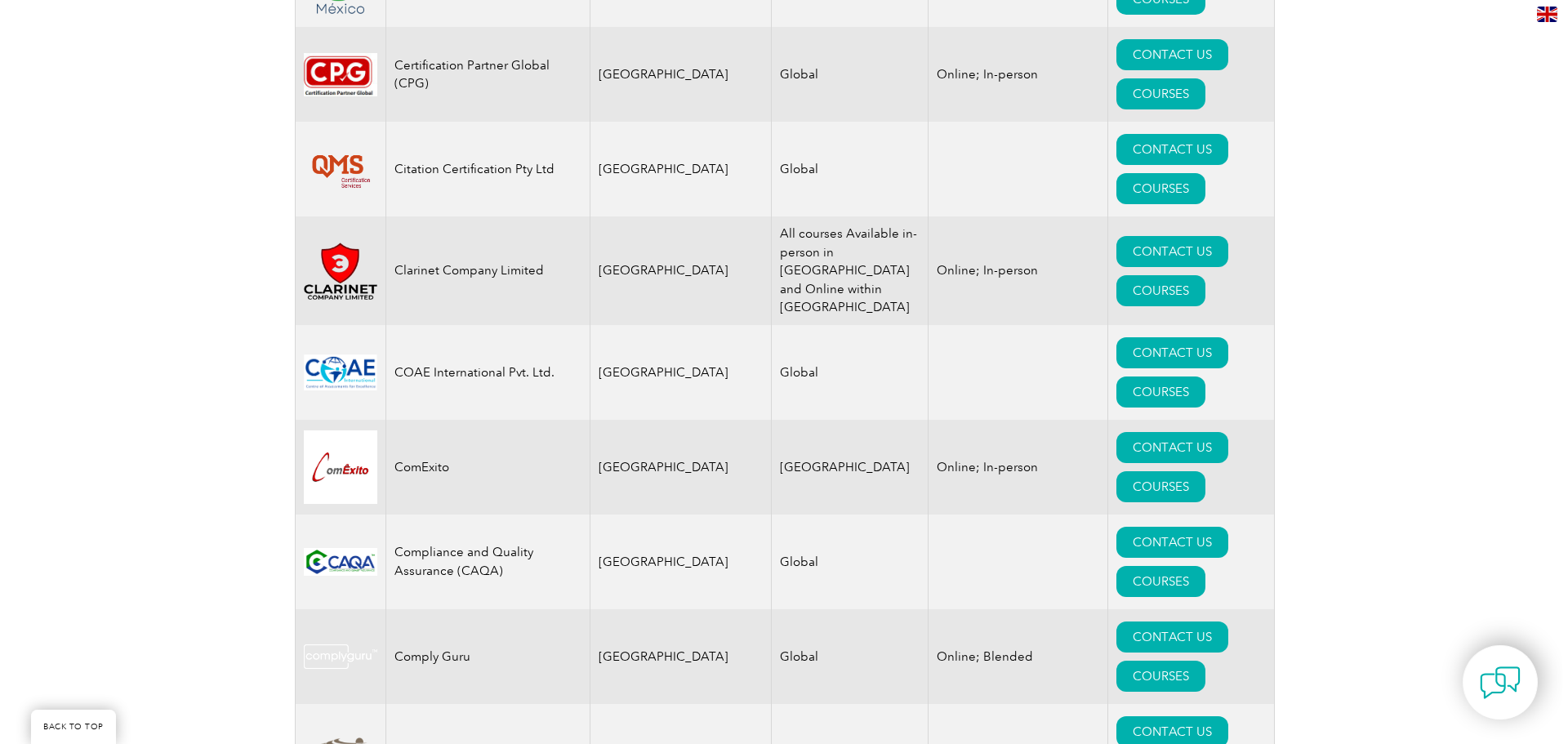
scroll to position [5390, 0]
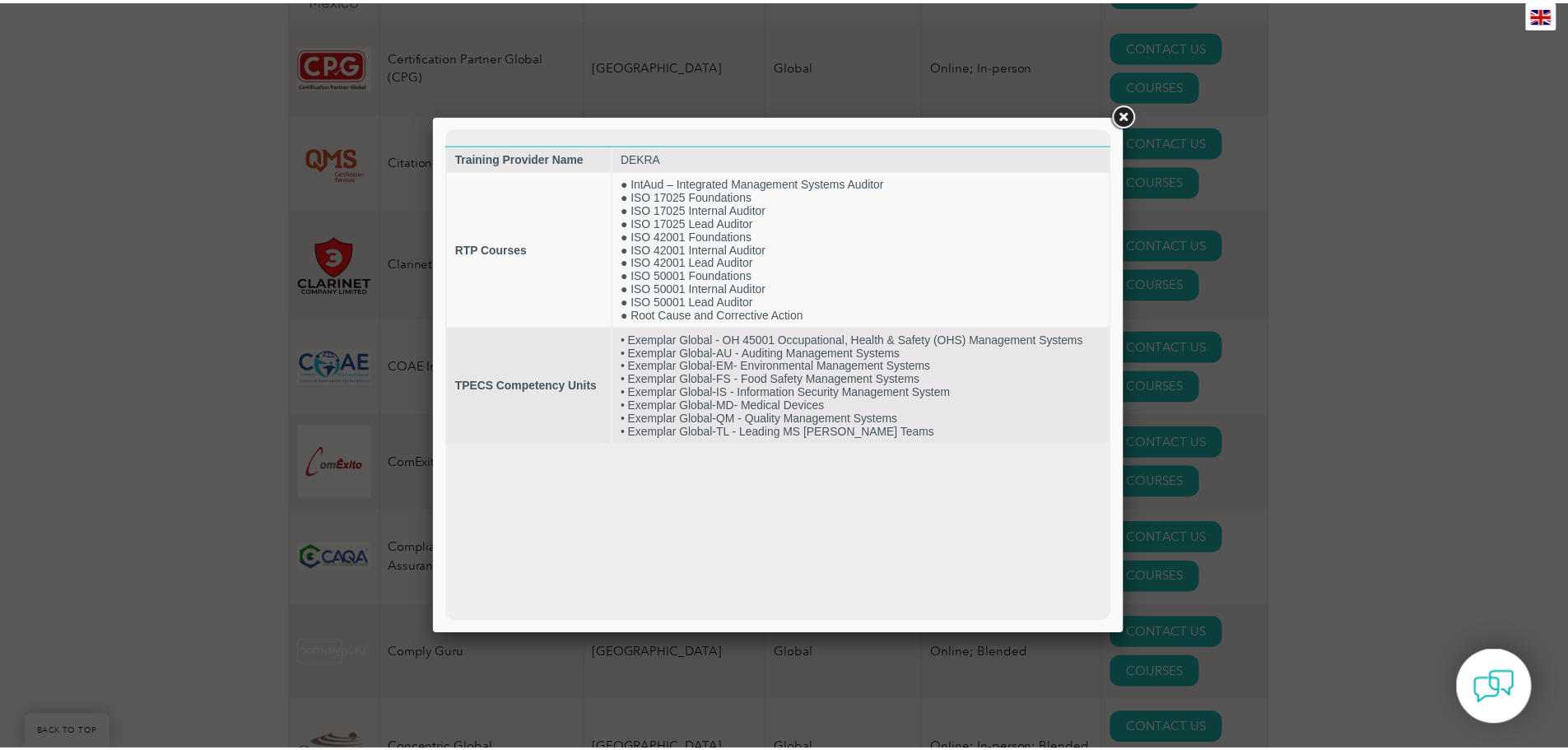
scroll to position [0, 0]
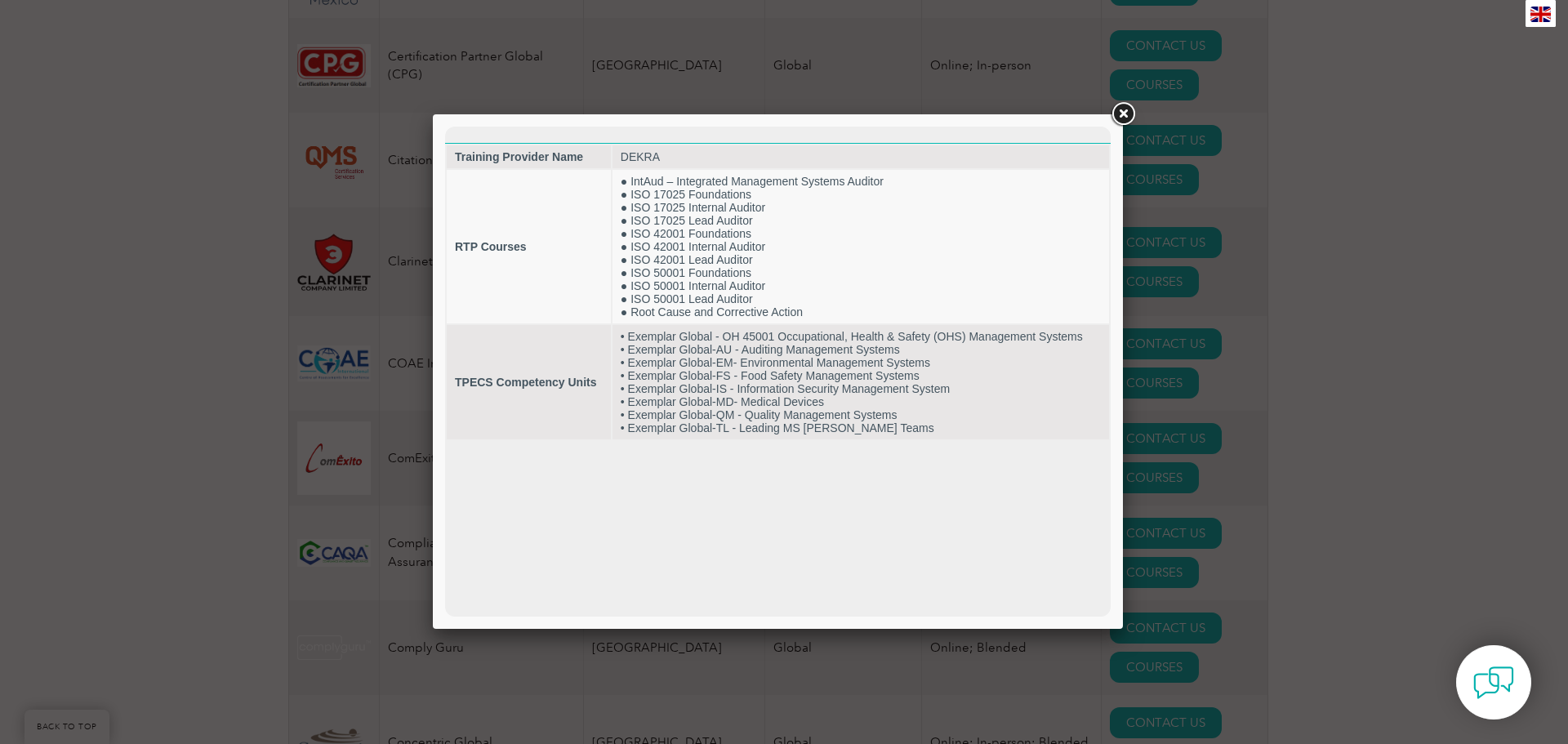
click at [1121, 117] on link at bounding box center [1123, 114] width 29 height 29
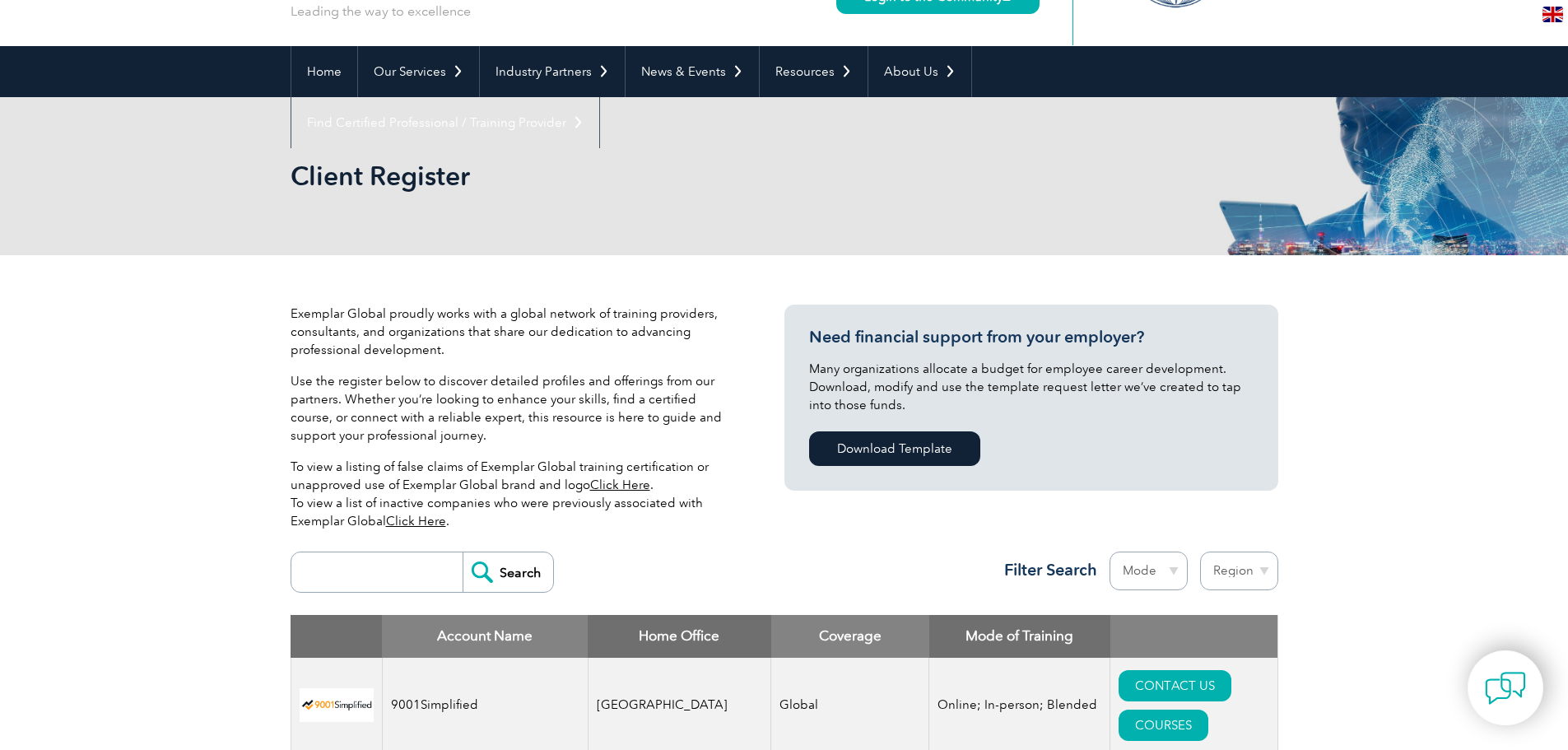
scroll to position [330, 0]
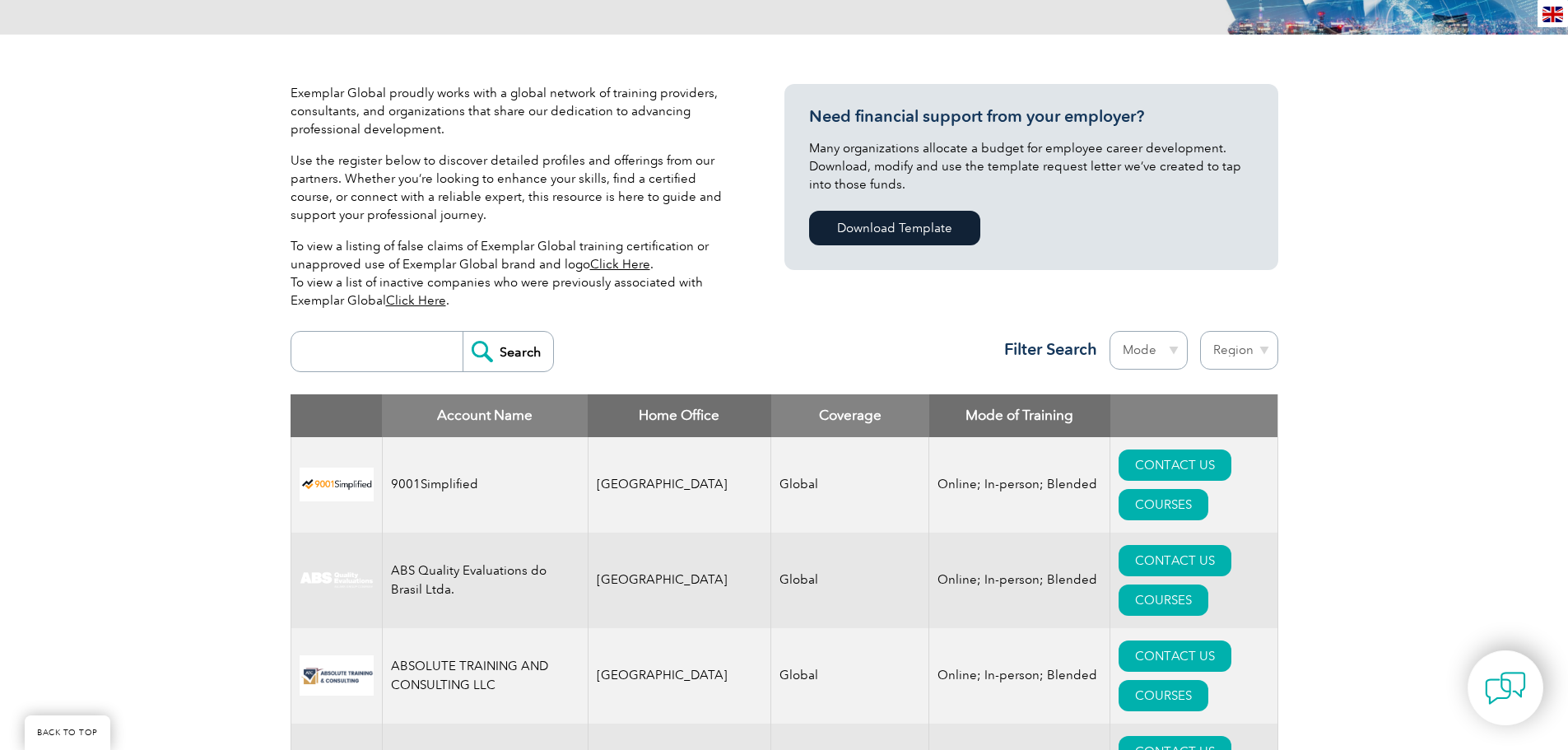
click at [410, 362] on input "search" at bounding box center [381, 352] width 163 height 40
type input "DQS"
click at [493, 357] on input "Search" at bounding box center [508, 352] width 91 height 40
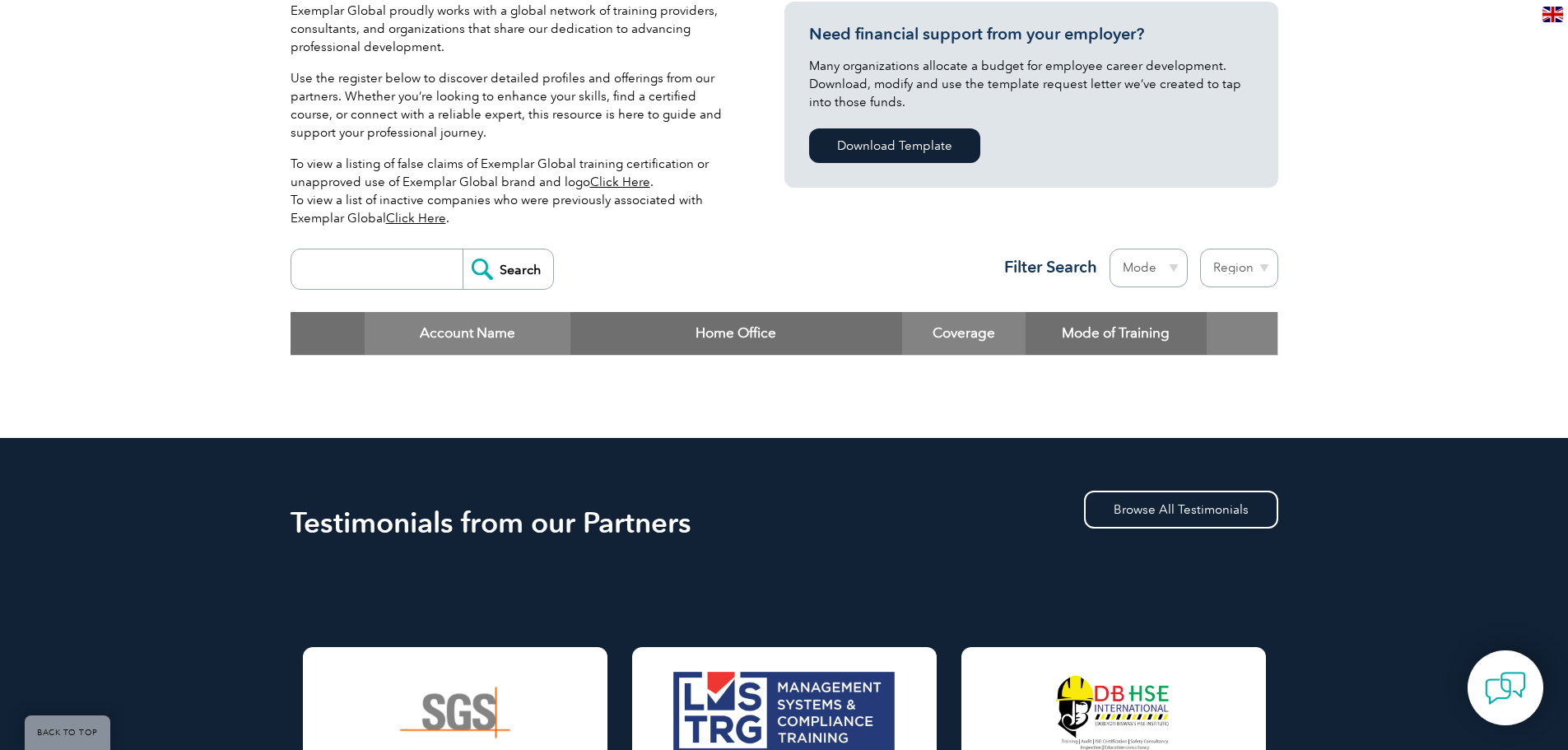
click at [384, 267] on input "search" at bounding box center [381, 270] width 163 height 40
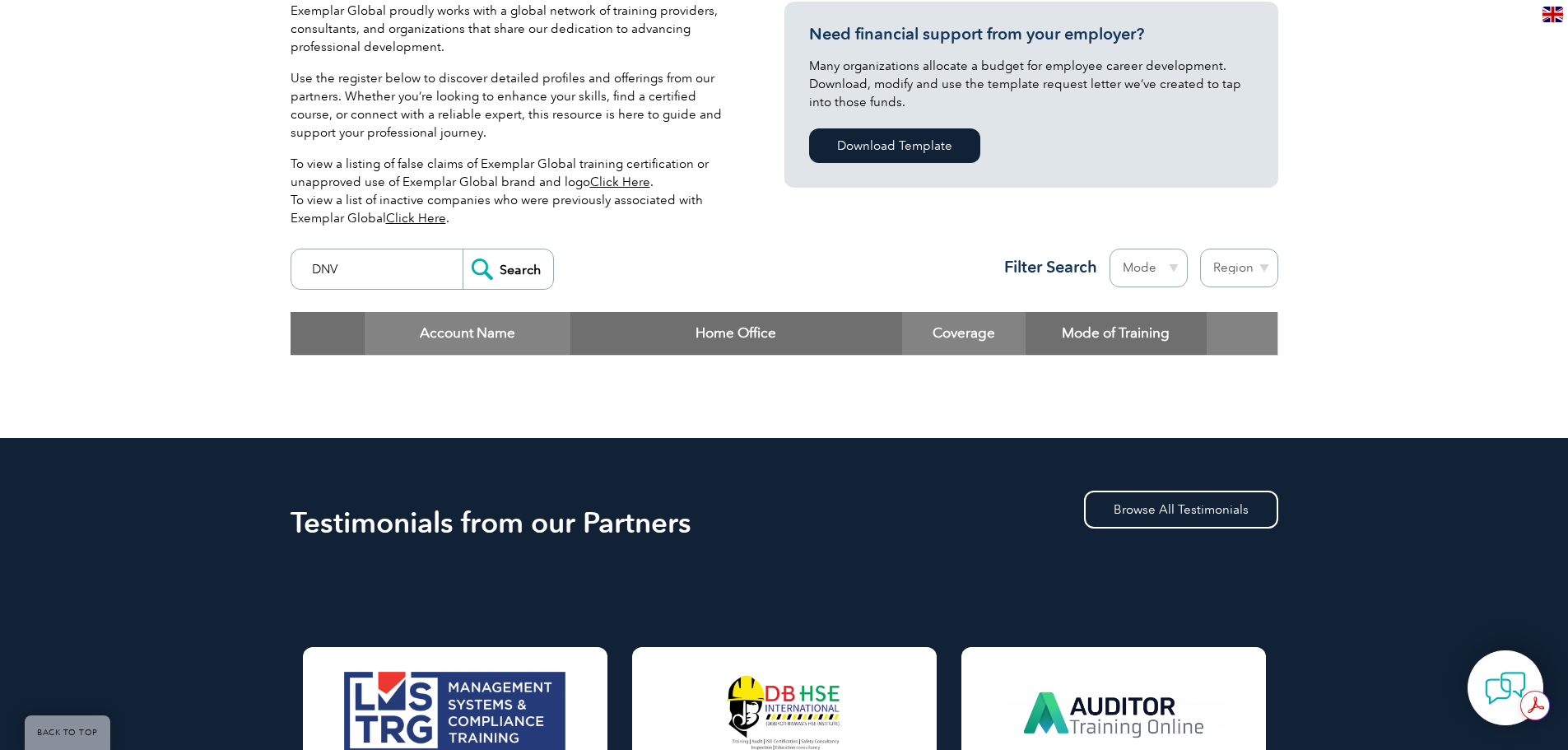
type input "DNV"
click at [462, 250] on input "Search" at bounding box center [508, 270] width 91 height 40
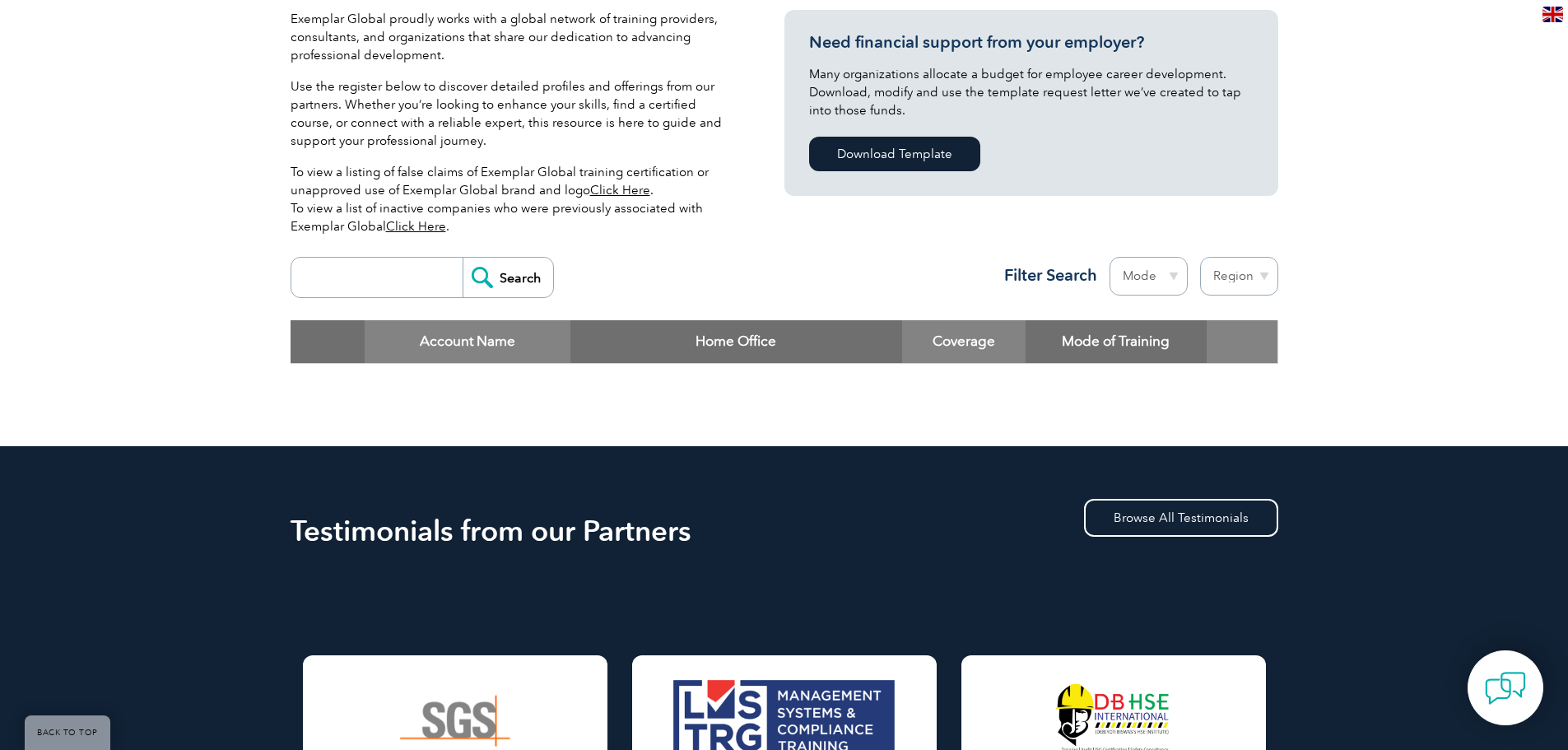
scroll to position [411, 0]
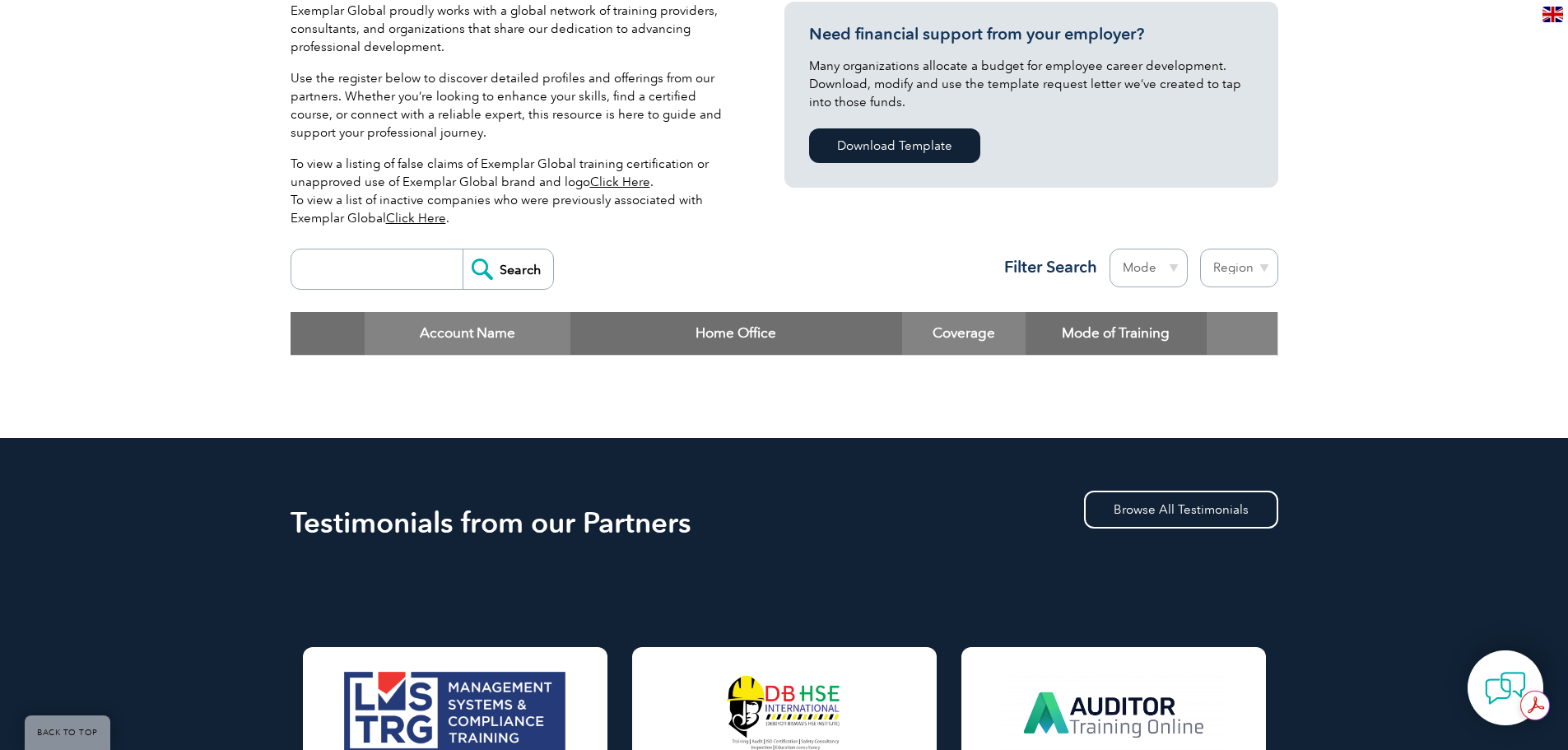
click at [1166, 276] on select "Mode Online In-person Blended" at bounding box center [1149, 268] width 78 height 39
click at [1239, 276] on select "Region [GEOGRAPHIC_DATA] [GEOGRAPHIC_DATA] [GEOGRAPHIC_DATA] [GEOGRAPHIC_DATA] …" at bounding box center [1238, 268] width 78 height 39
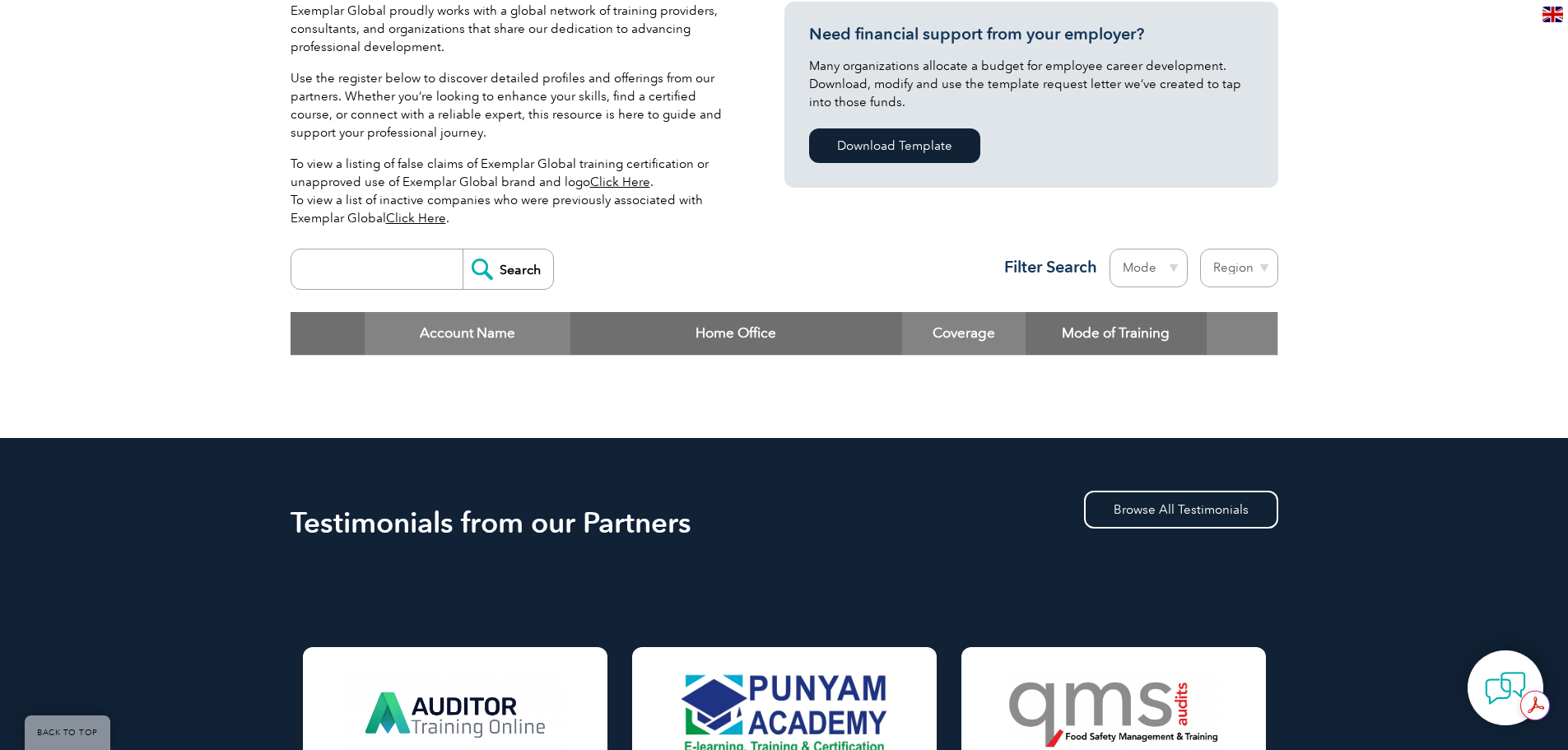
select select "[GEOGRAPHIC_DATA]"
click at [1200, 249] on select "Region [GEOGRAPHIC_DATA] [GEOGRAPHIC_DATA] [GEOGRAPHIC_DATA] [GEOGRAPHIC_DATA] …" at bounding box center [1238, 268] width 78 height 39
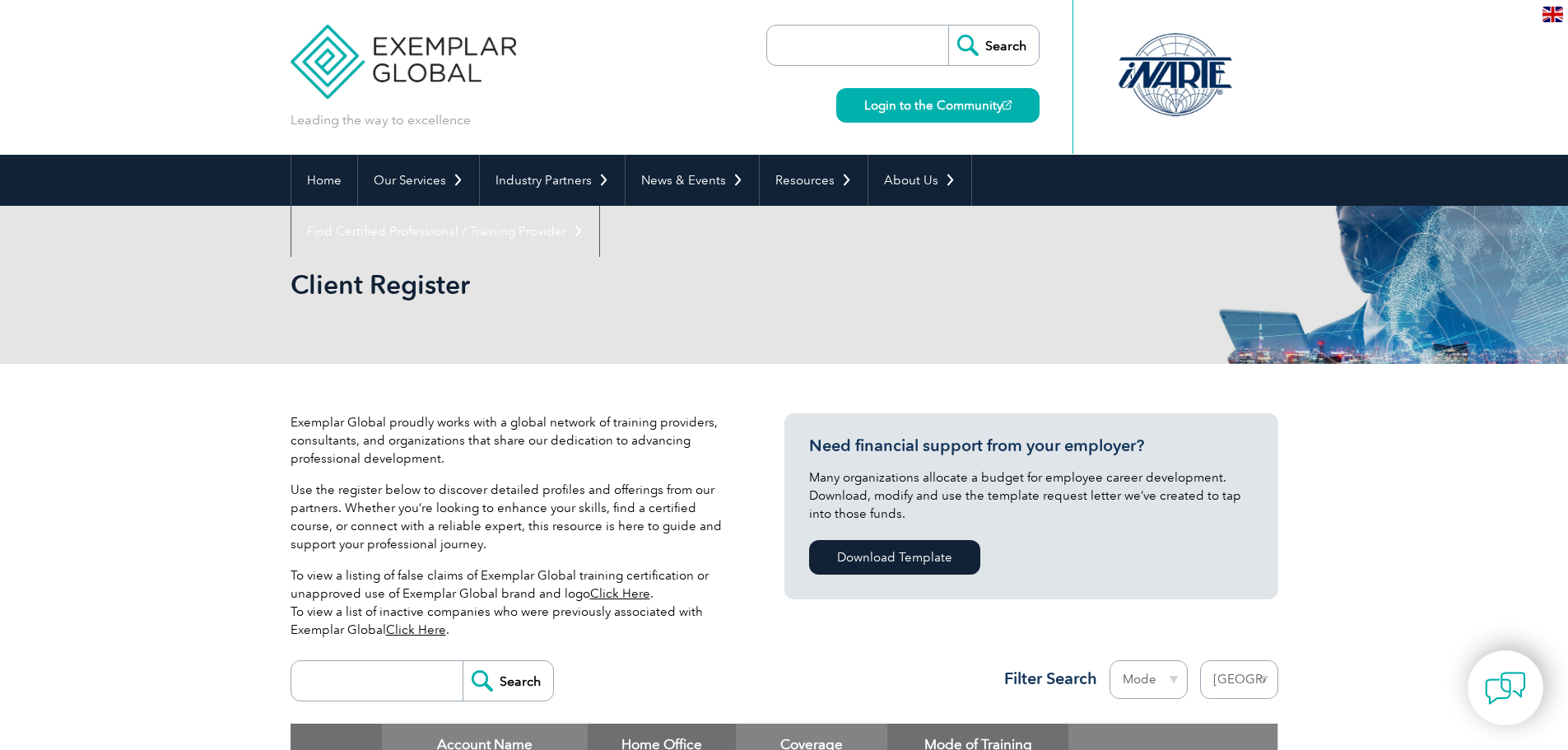
select select "[GEOGRAPHIC_DATA]"
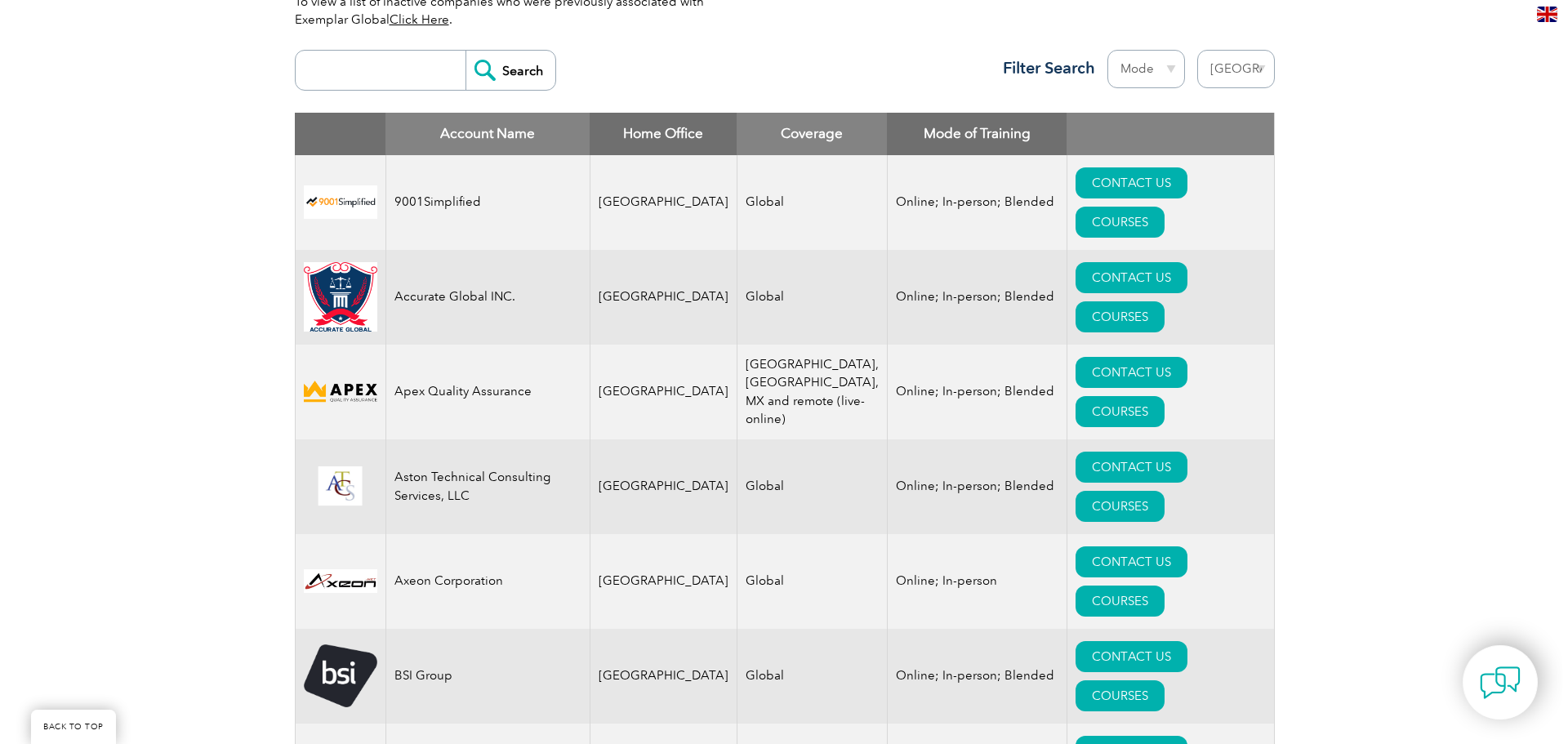
scroll to position [653, 0]
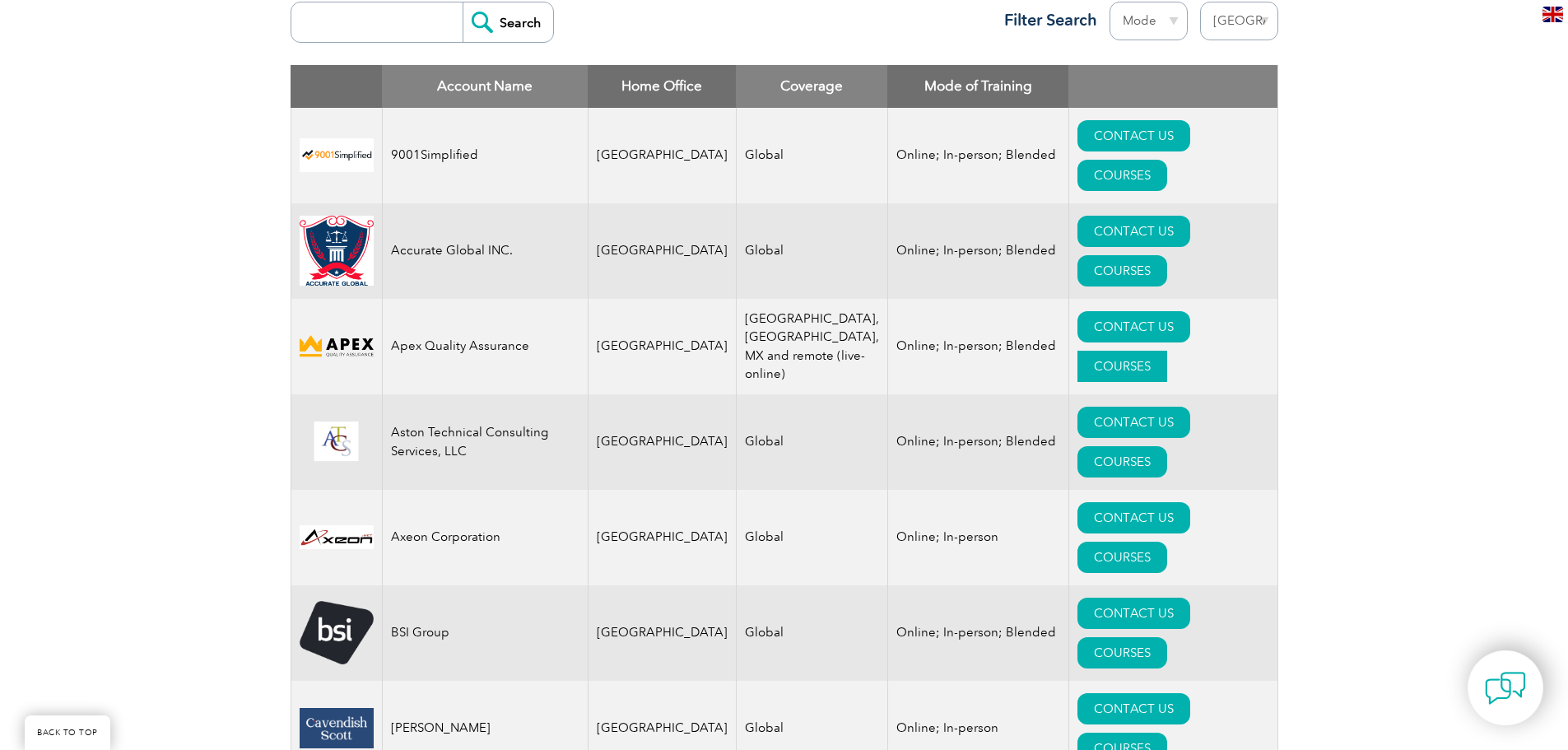
click at [1168, 351] on link "COURSES" at bounding box center [1122, 367] width 90 height 31
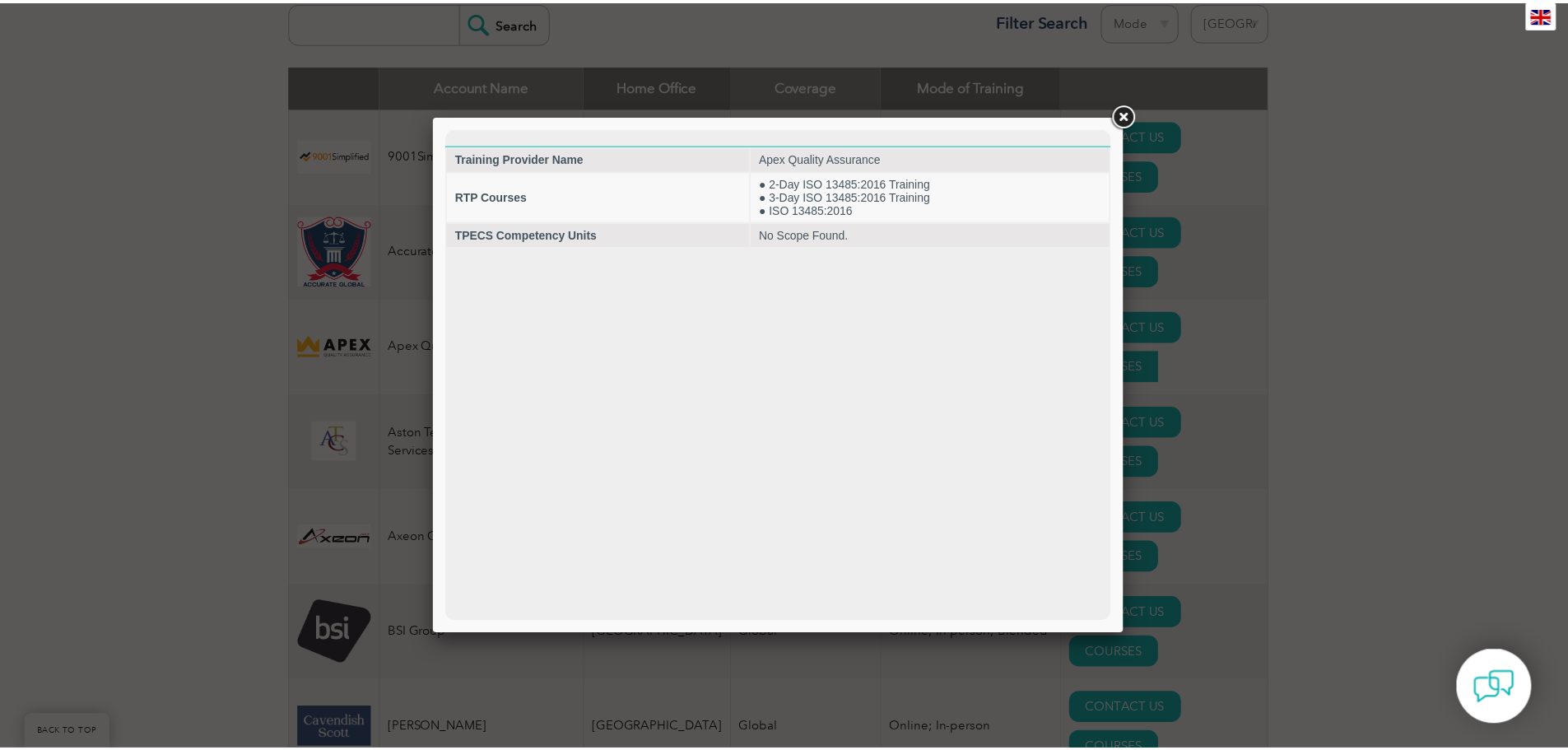
scroll to position [0, 0]
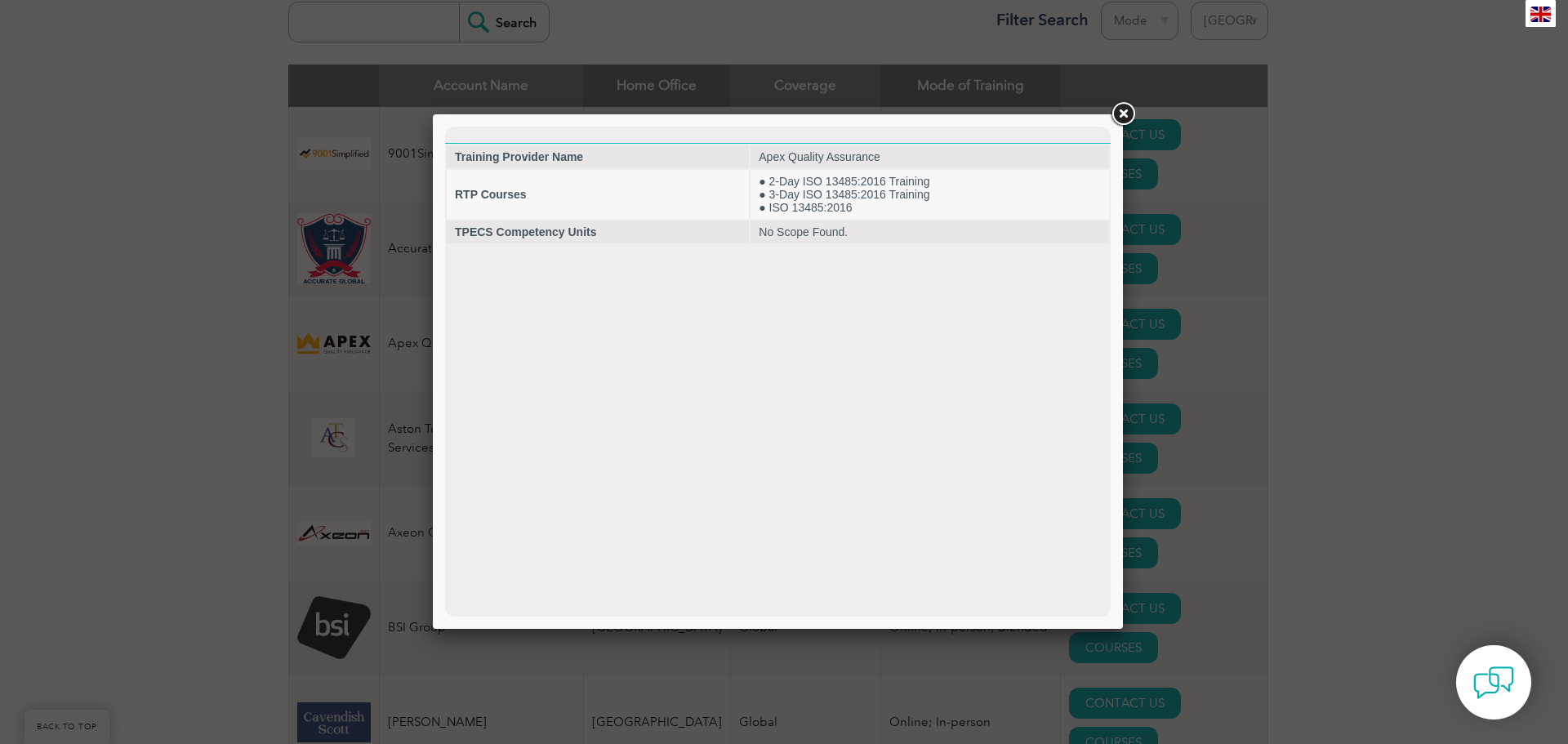
click at [1125, 112] on link at bounding box center [1123, 114] width 29 height 29
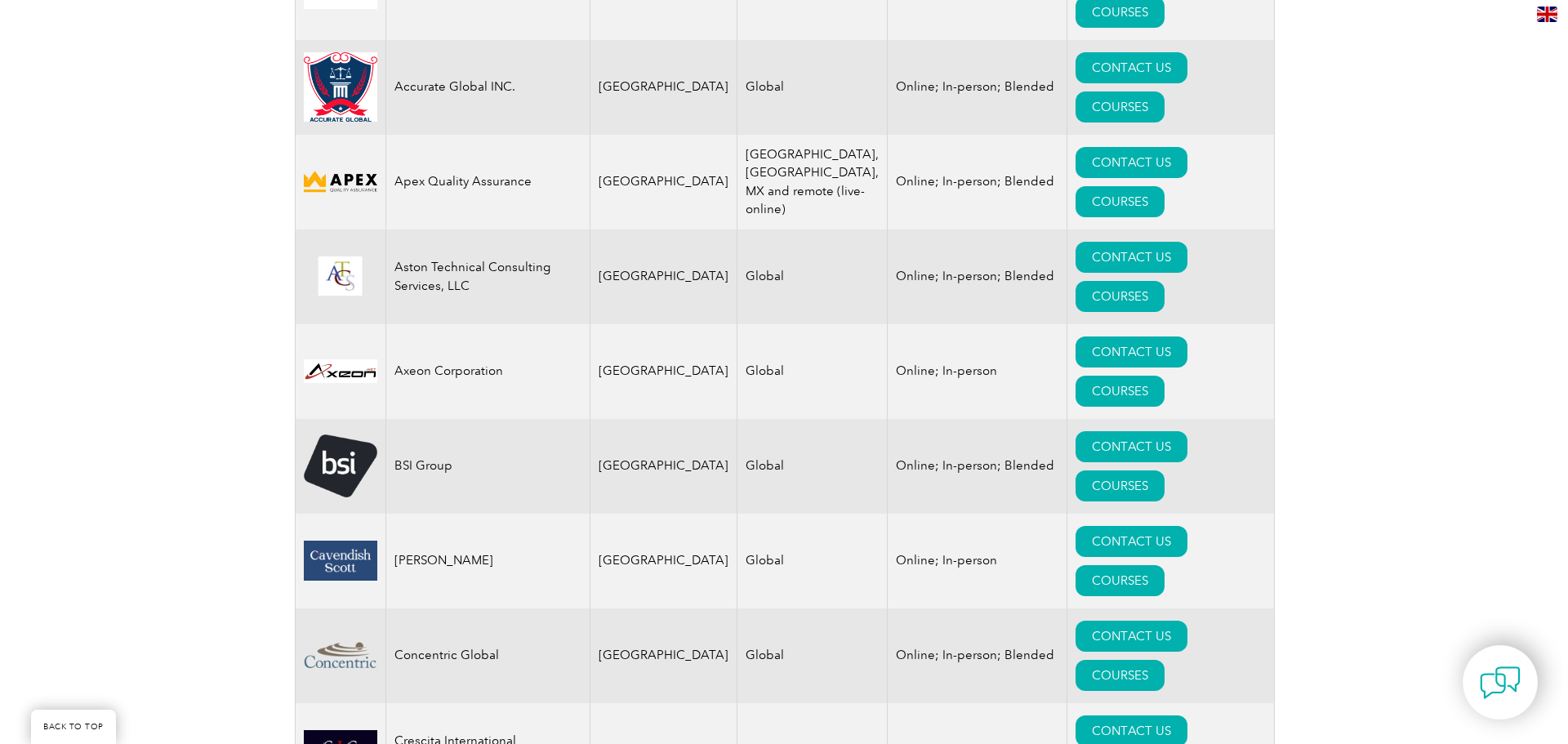
scroll to position [817, 0]
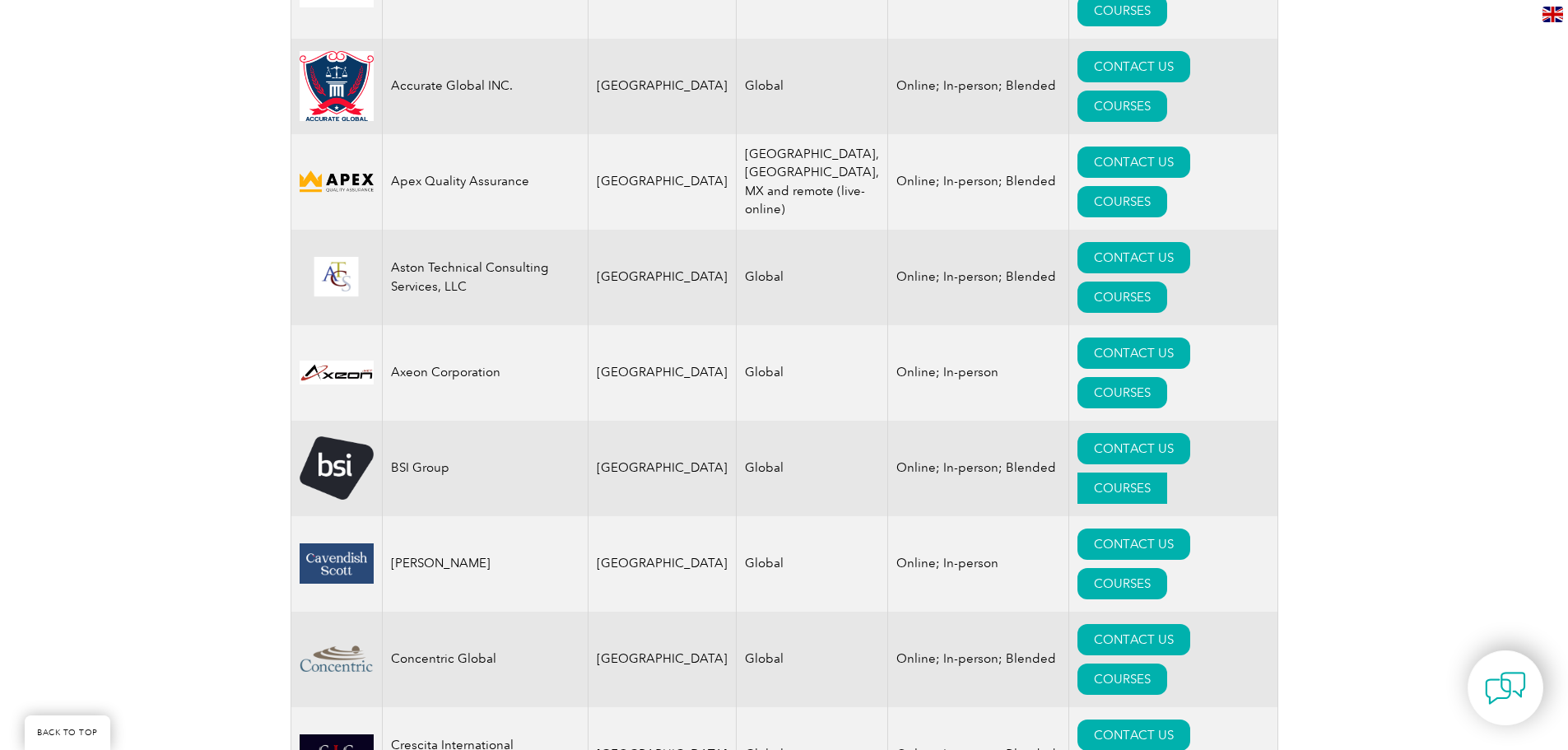
click at [1168, 472] on link "COURSES" at bounding box center [1122, 488] width 90 height 31
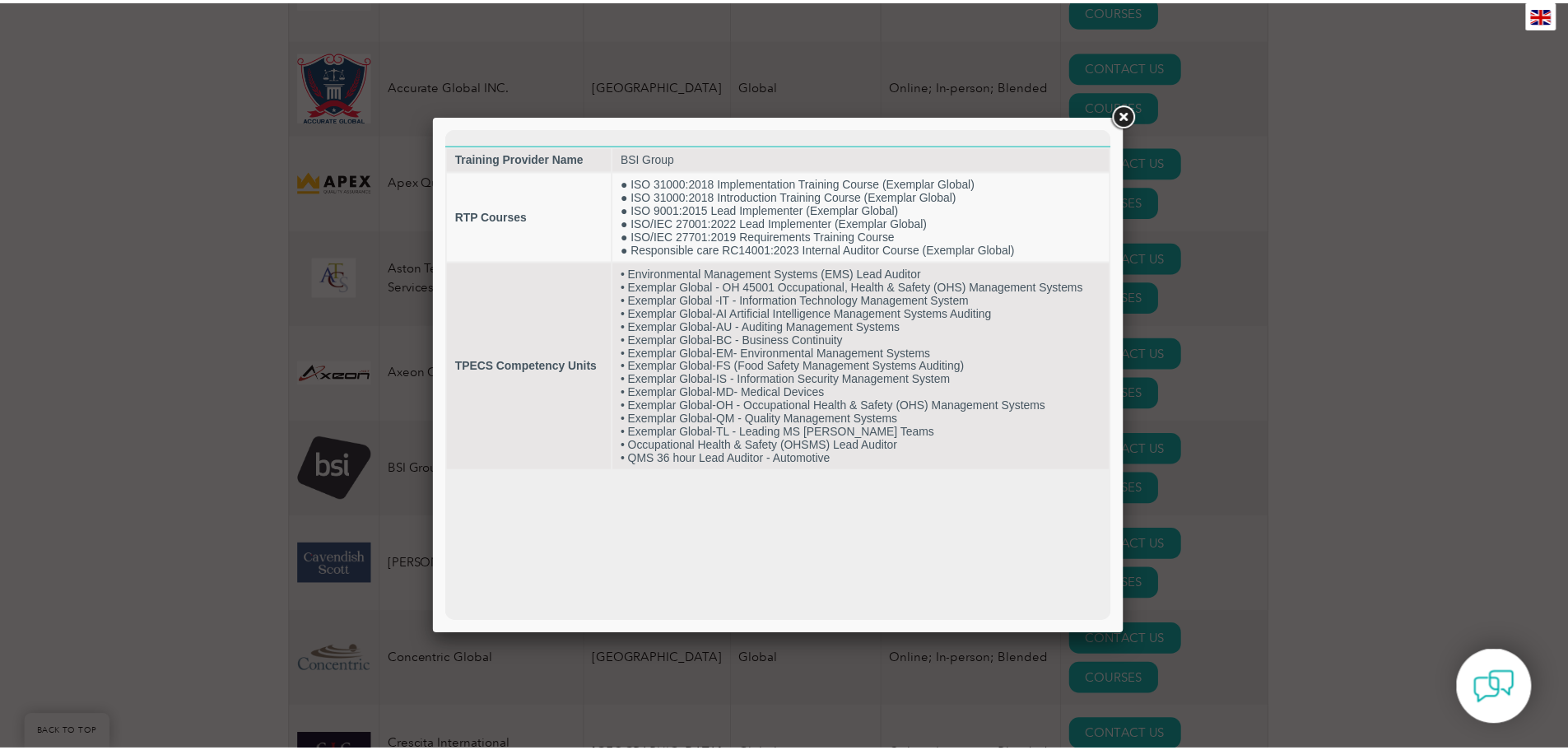
scroll to position [0, 0]
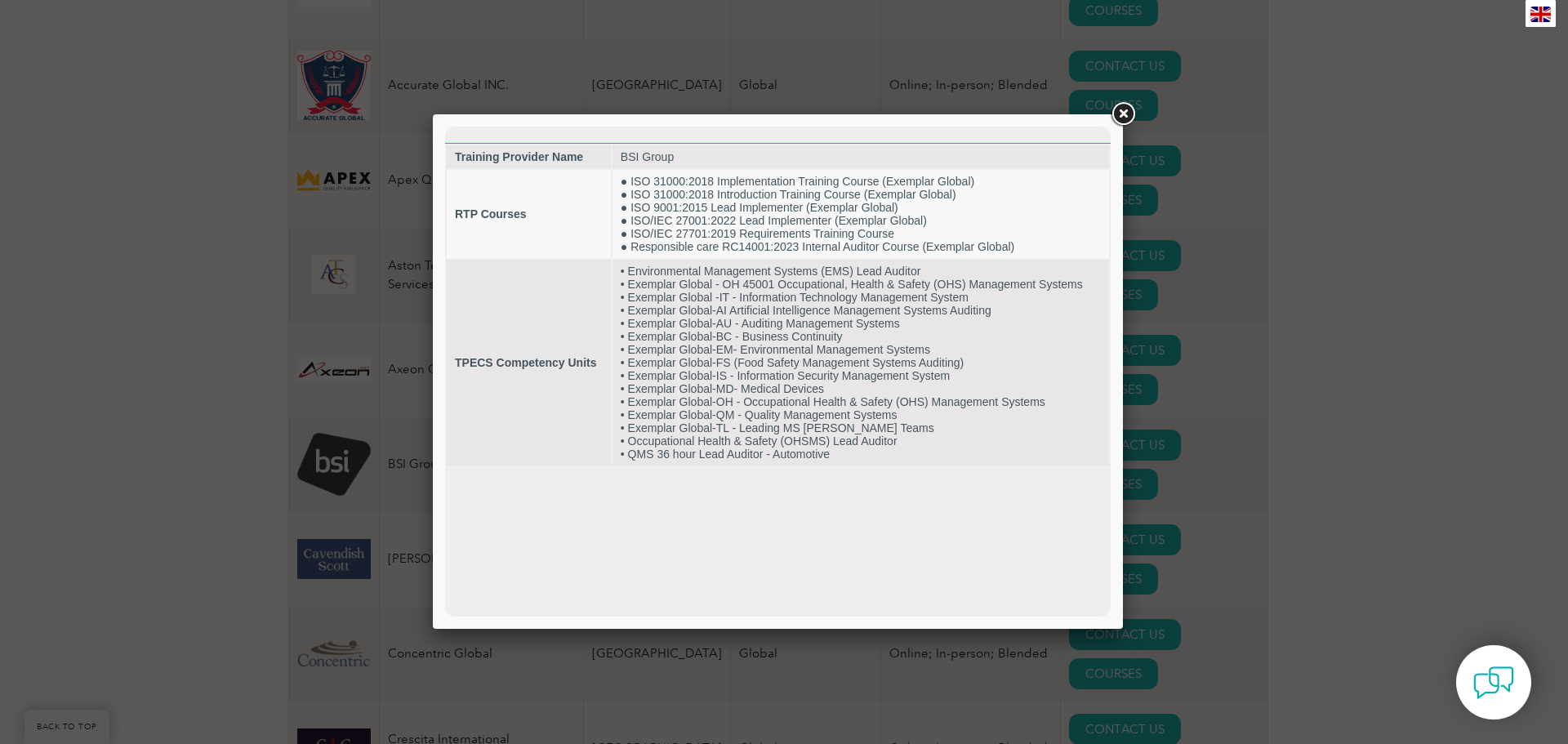
click at [1127, 115] on link at bounding box center [1123, 114] width 29 height 29
